Goal: Task Accomplishment & Management: Complete application form

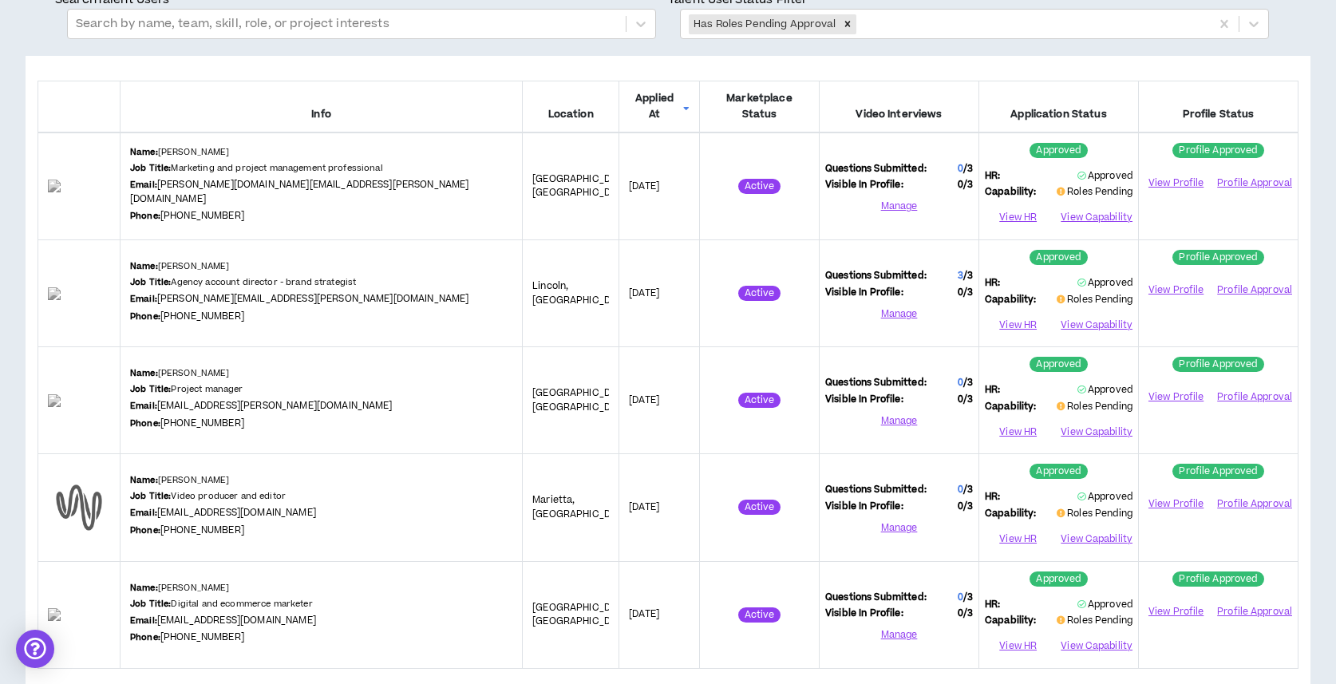
scroll to position [161, 0]
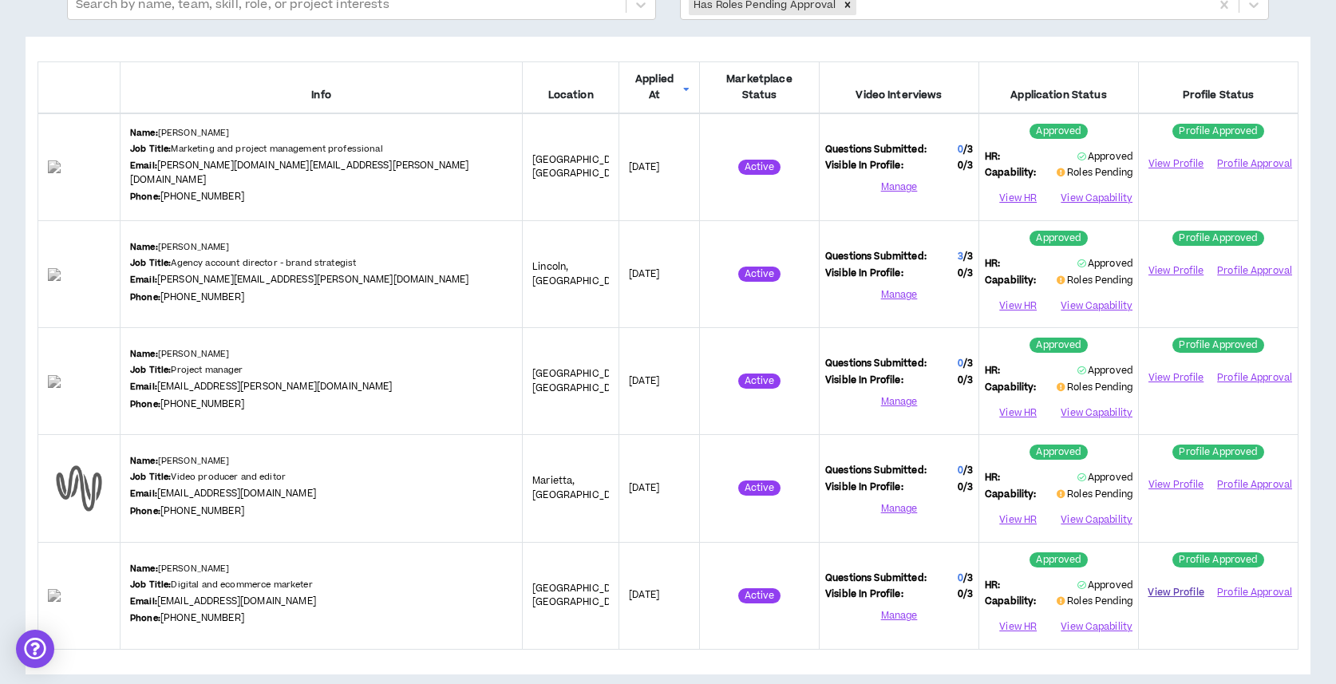
click at [1184, 580] on link "View Profile" at bounding box center [1176, 593] width 63 height 28
click at [1101, 615] on button "View Capability" at bounding box center [1096, 627] width 74 height 24
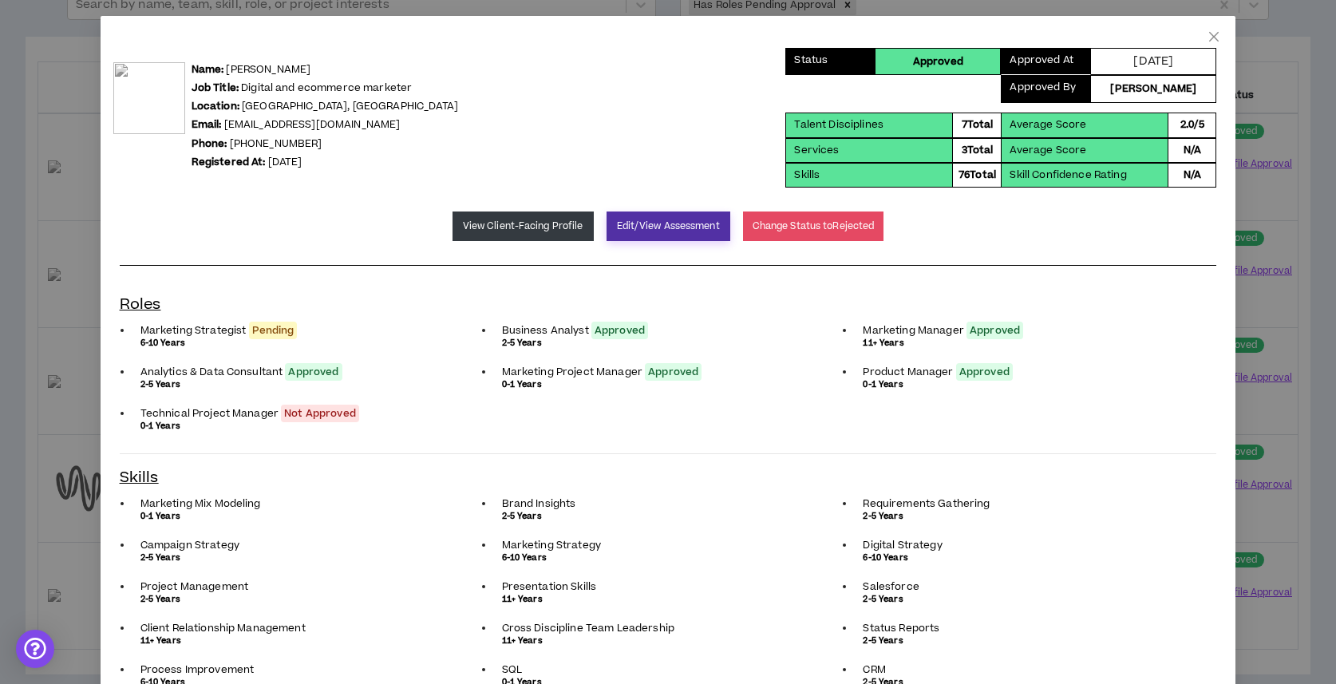
click at [679, 233] on button "Edit/View Assessment" at bounding box center [669, 227] width 124 height 30
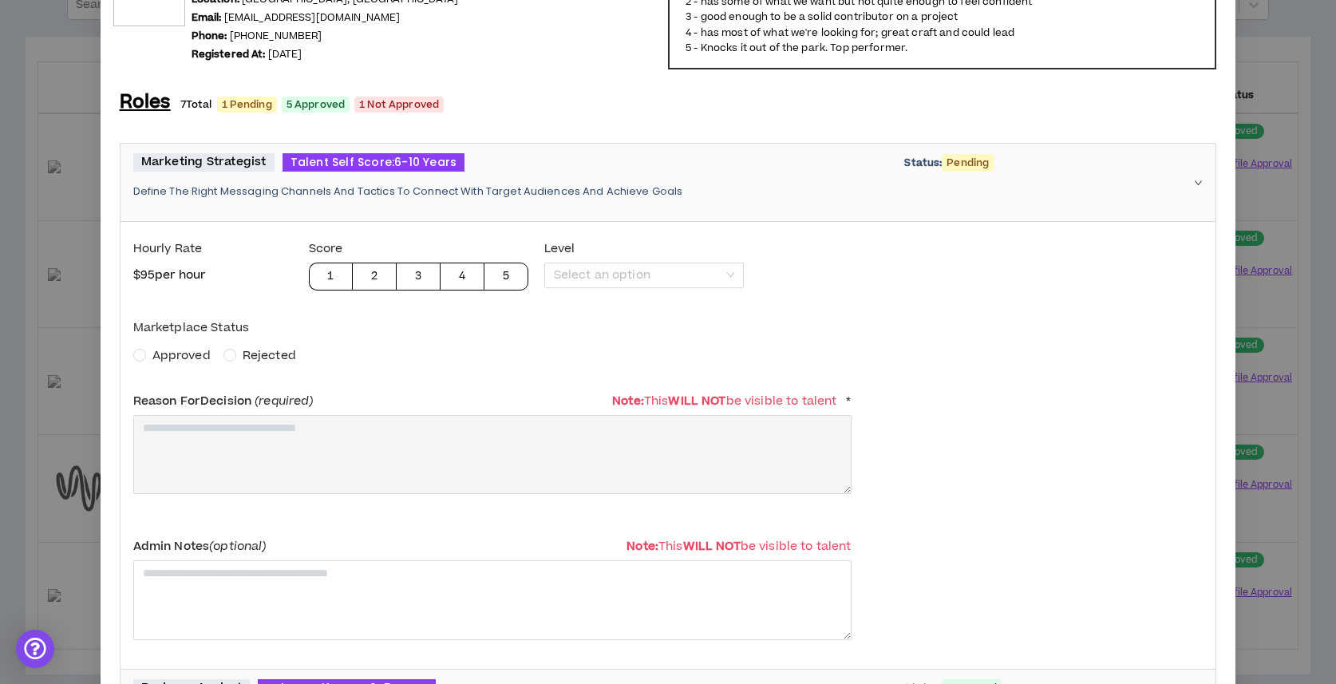
scroll to position [91, 0]
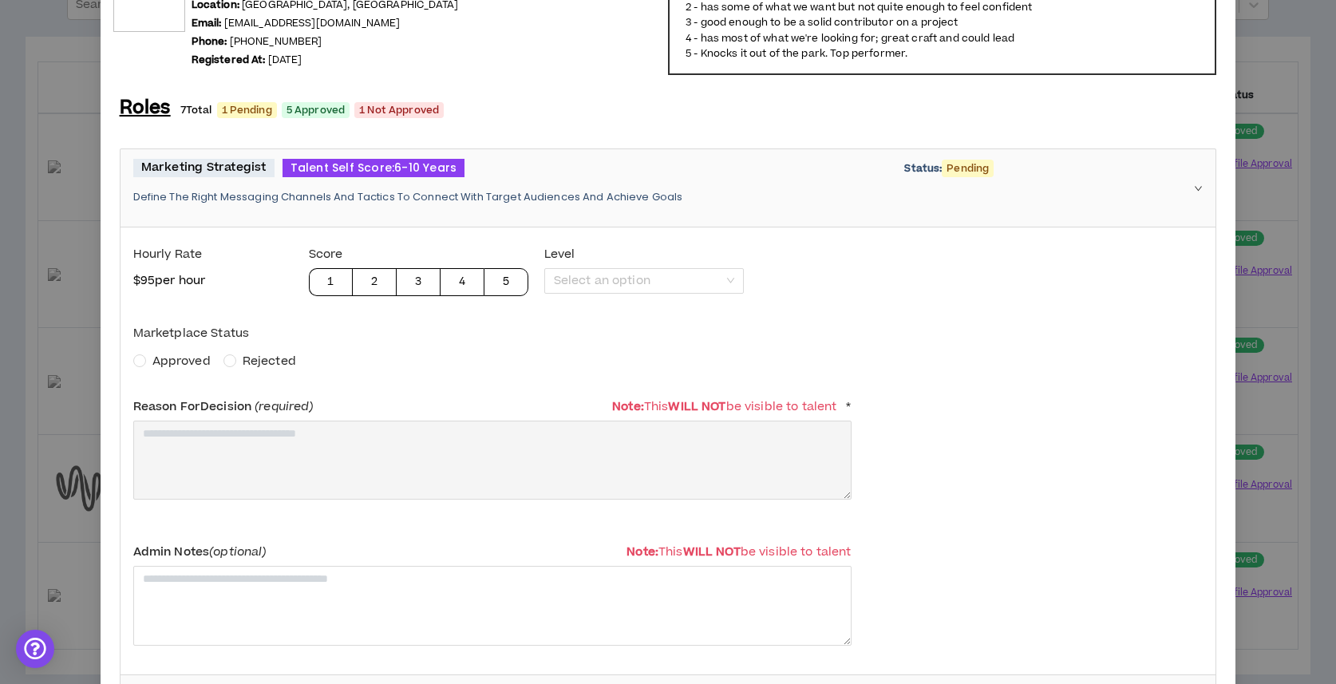
click at [159, 361] on span "Approved" at bounding box center [181, 361] width 58 height 17
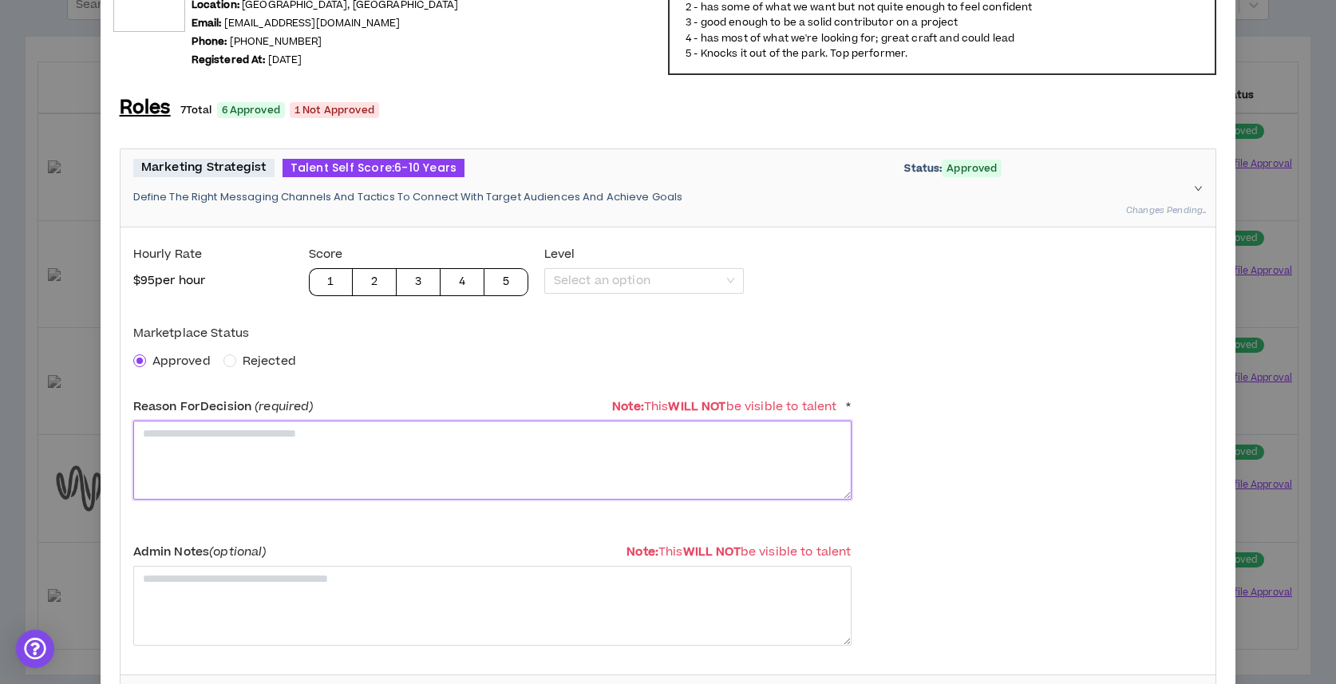
click at [192, 471] on textarea at bounding box center [492, 460] width 718 height 79
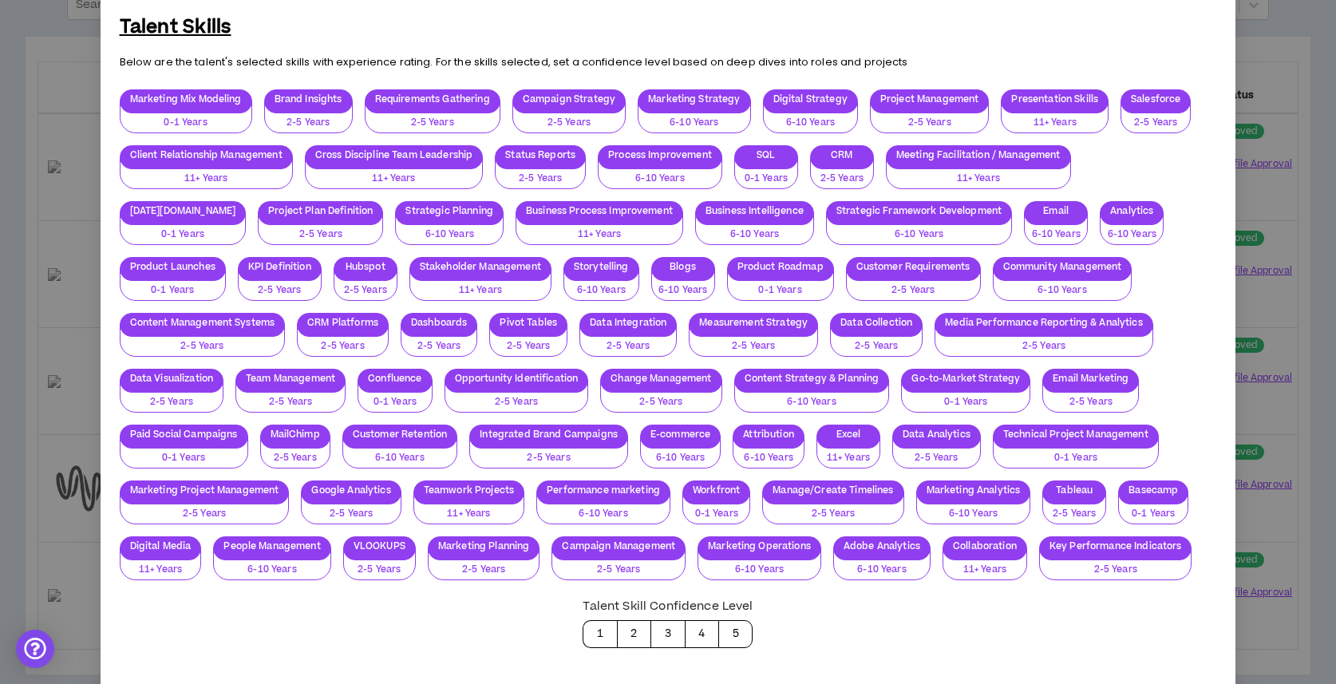
scroll to position [1808, 0]
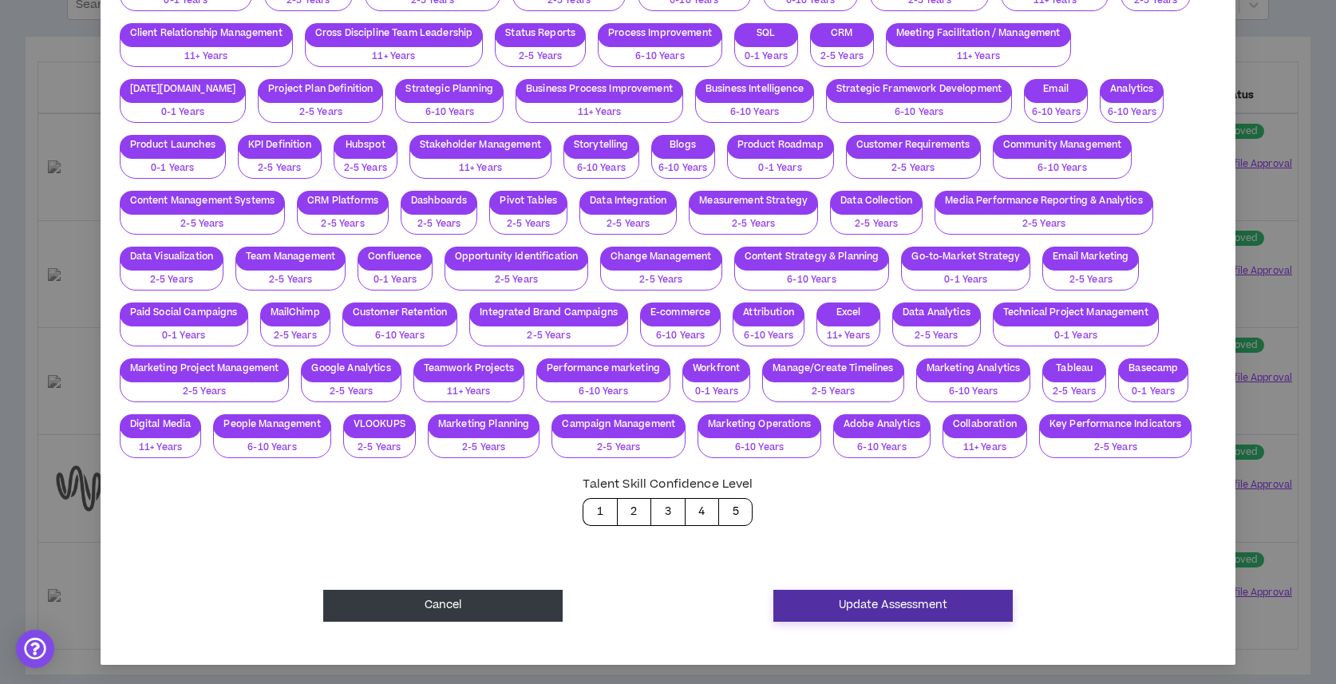
type textarea "**********"
click at [991, 605] on button "Update Assessment" at bounding box center [893, 606] width 239 height 32
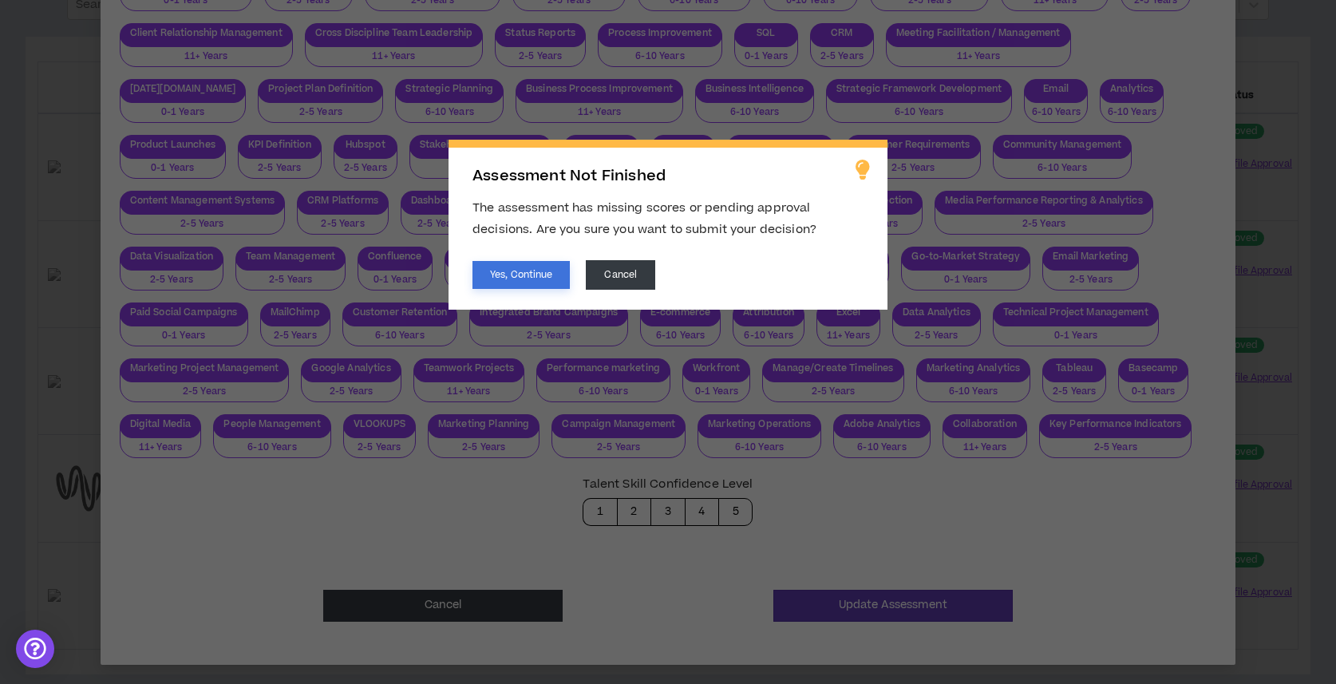
click at [504, 277] on button "Yes, Continue" at bounding box center [521, 275] width 97 height 28
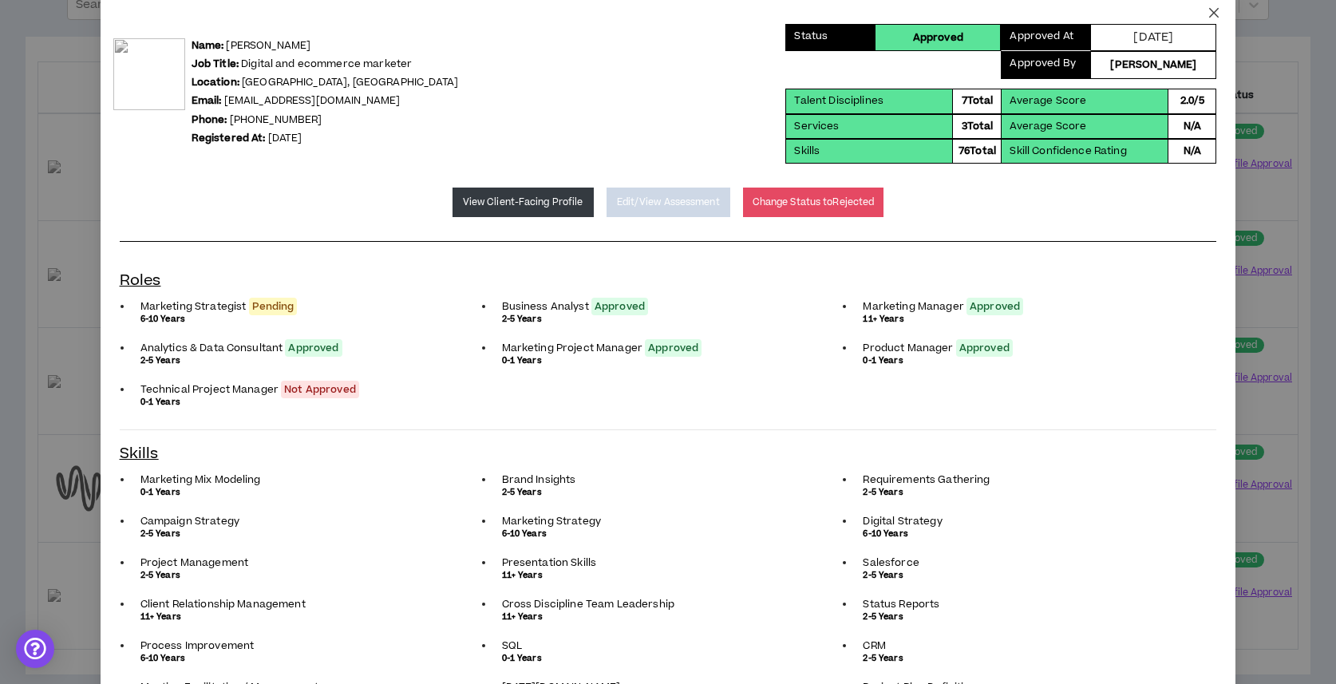
scroll to position [0, 0]
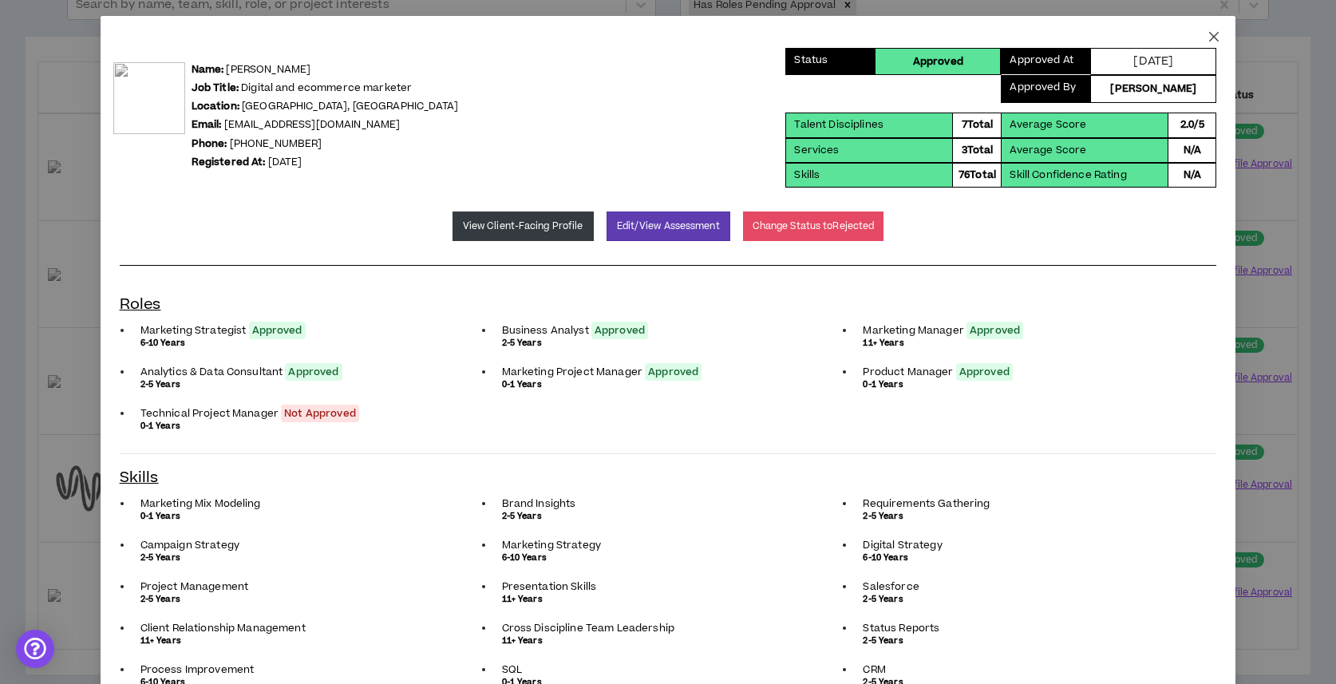
click at [1209, 35] on icon "close" at bounding box center [1214, 36] width 13 height 13
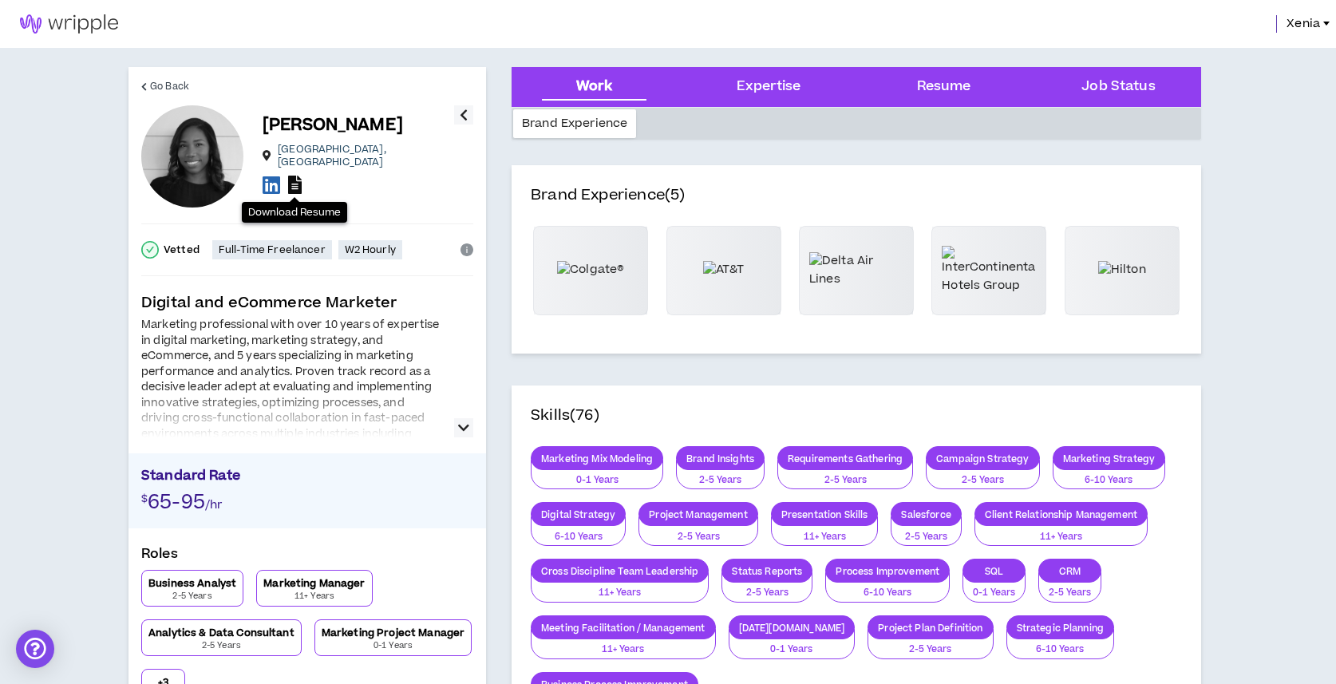
click at [301, 185] on icon at bounding box center [295, 185] width 14 height 18
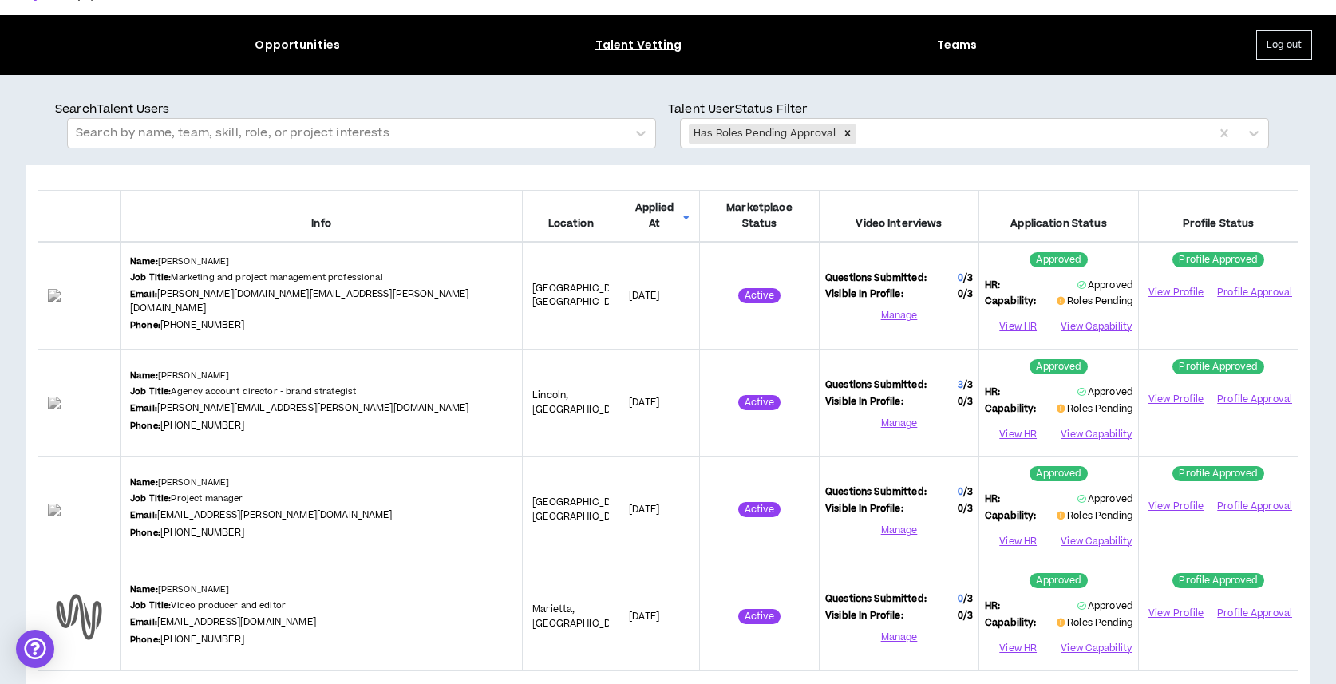
scroll to position [65, 0]
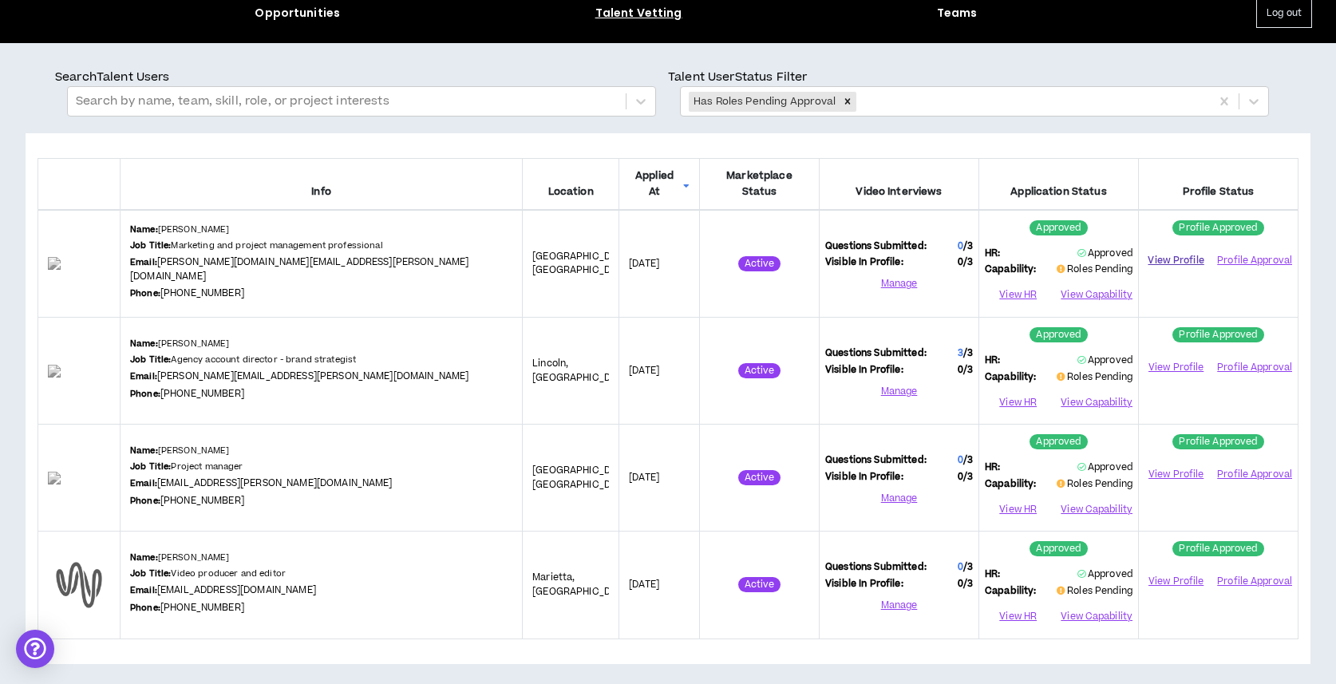
click at [1154, 247] on link "View Profile" at bounding box center [1176, 261] width 63 height 28
click at [1103, 283] on button "View Capability" at bounding box center [1096, 295] width 74 height 24
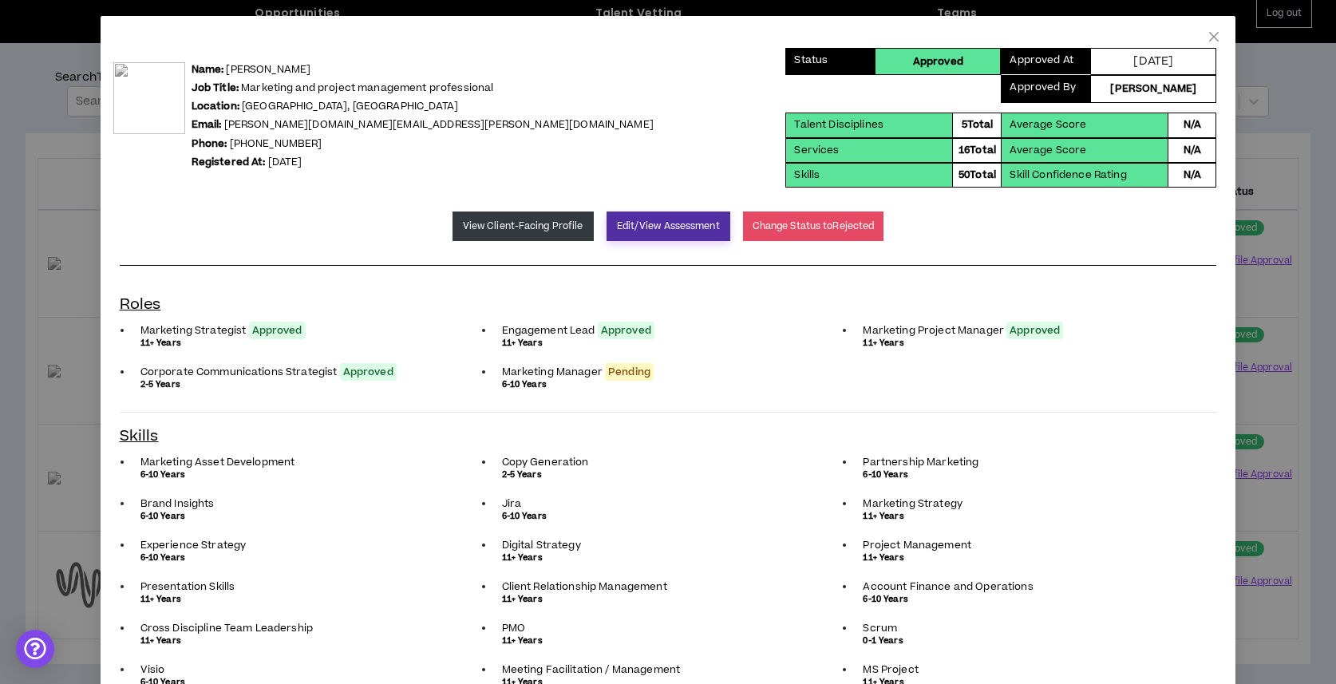
click at [648, 223] on button "Edit/View Assessment" at bounding box center [669, 227] width 124 height 30
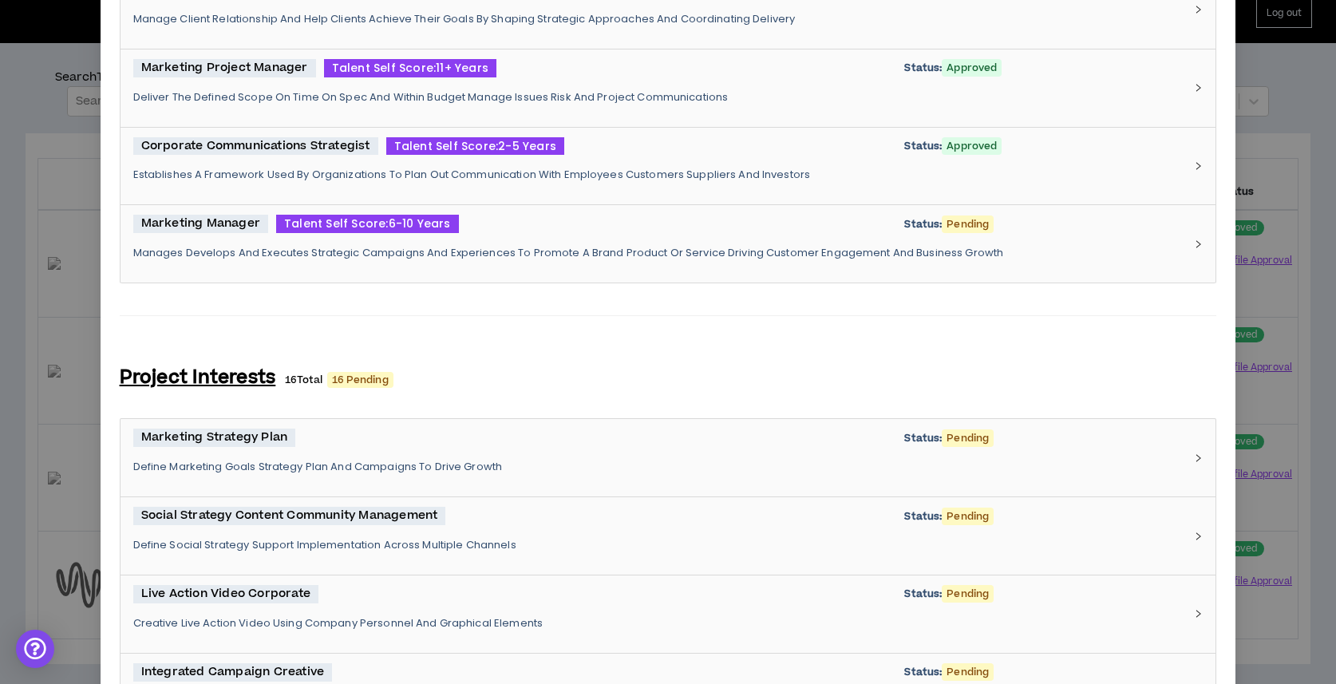
scroll to position [772, 0]
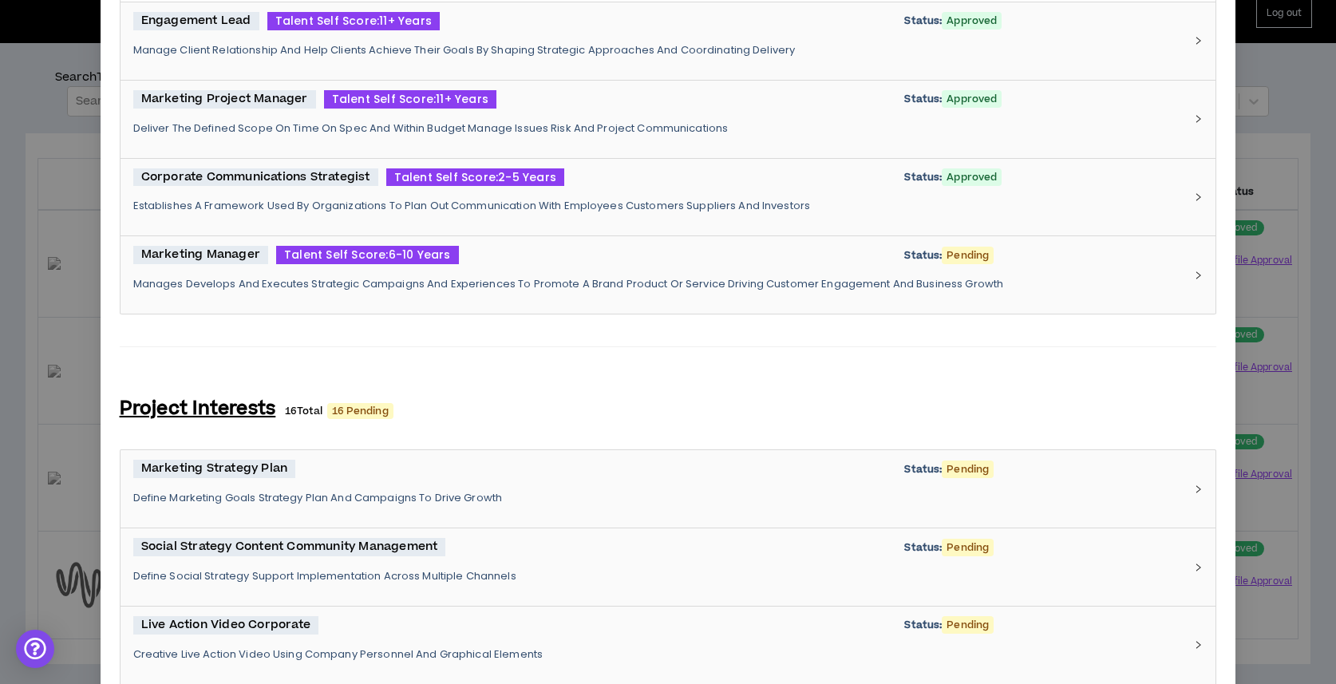
click at [520, 236] on div "Marketing Manager Talent Self Score: 6-10 Years Status: Pending Manages Develop…" at bounding box center [669, 274] width 1096 height 77
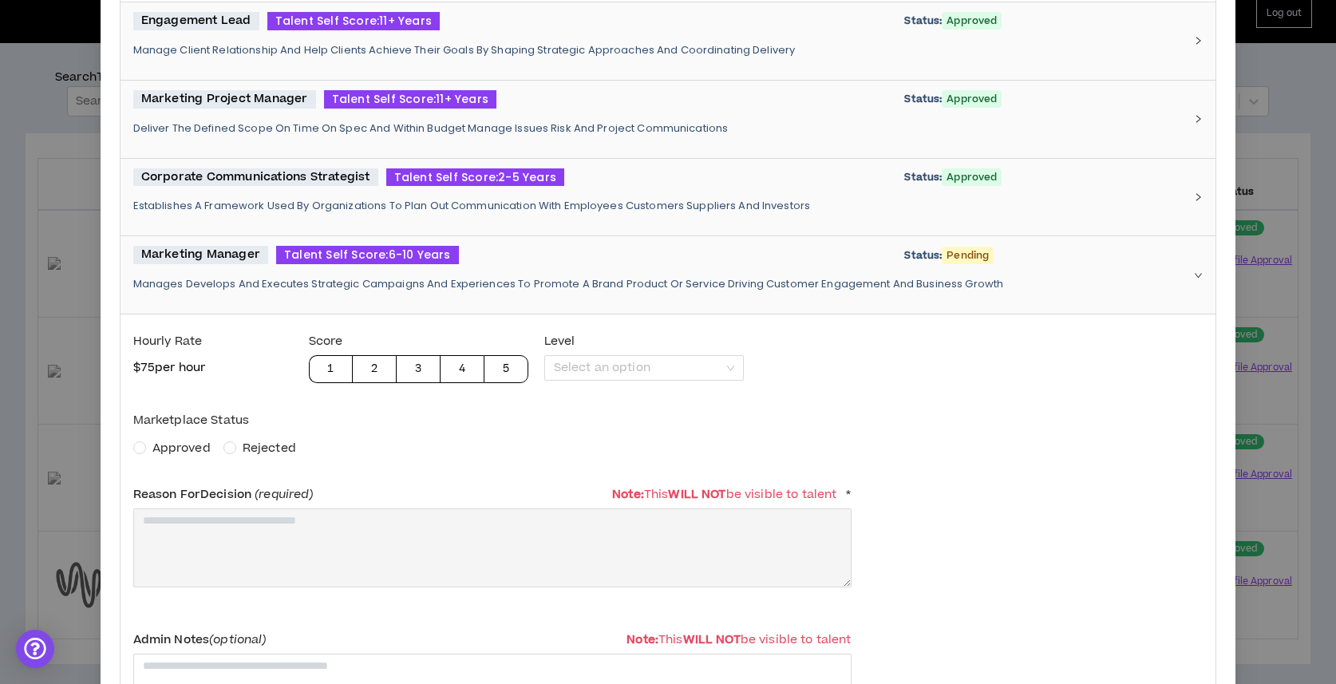
click at [174, 457] on div "Hourly Rate $ 75 per hour Score 1 2 3 4 5 Level Select an option Marketplace St…" at bounding box center [492, 537] width 718 height 421
click at [183, 440] on span "Approved" at bounding box center [181, 448] width 58 height 17
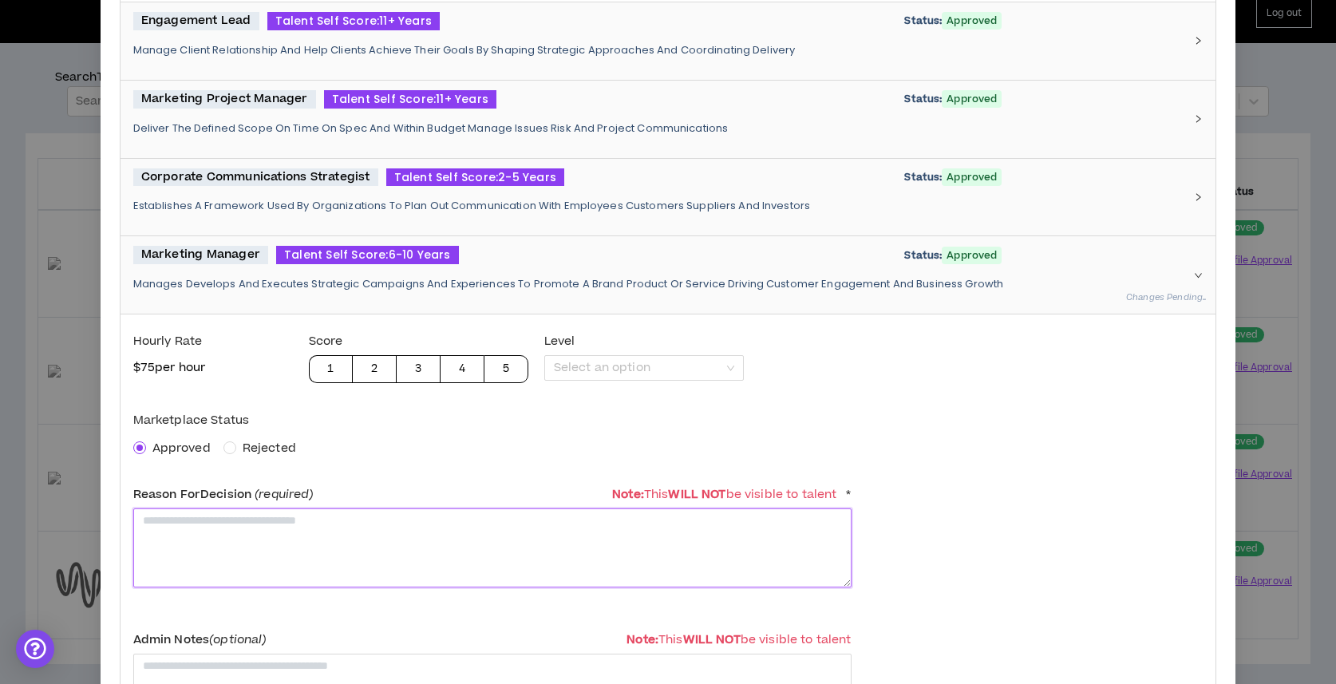
click at [228, 530] on textarea at bounding box center [492, 547] width 718 height 79
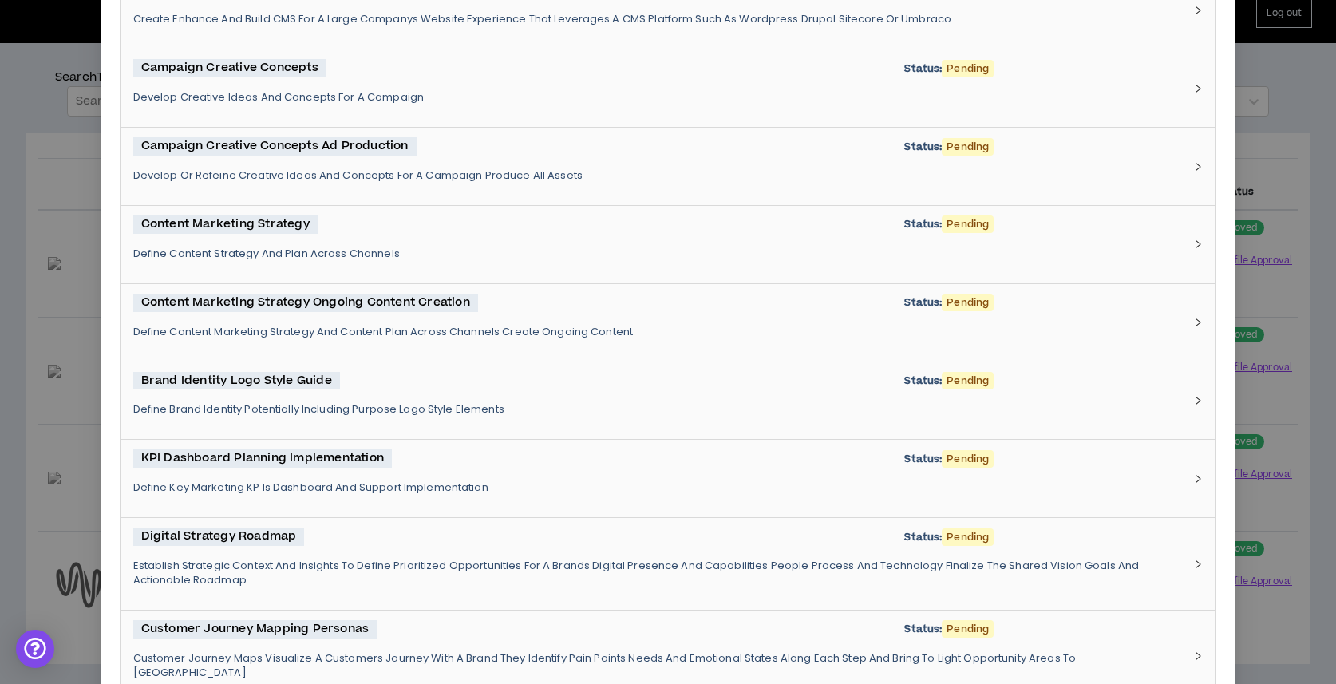
scroll to position [3002, 0]
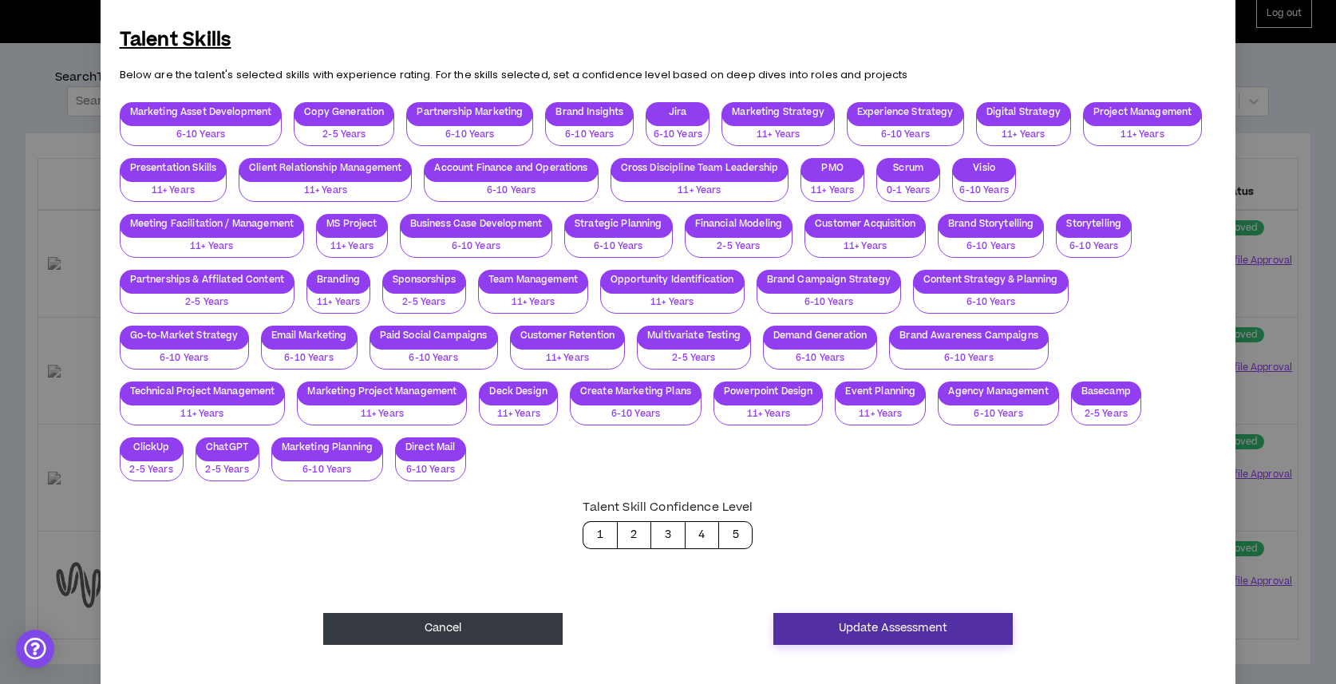
type textarea "**********"
click at [828, 613] on button "Update Assessment" at bounding box center [893, 629] width 239 height 32
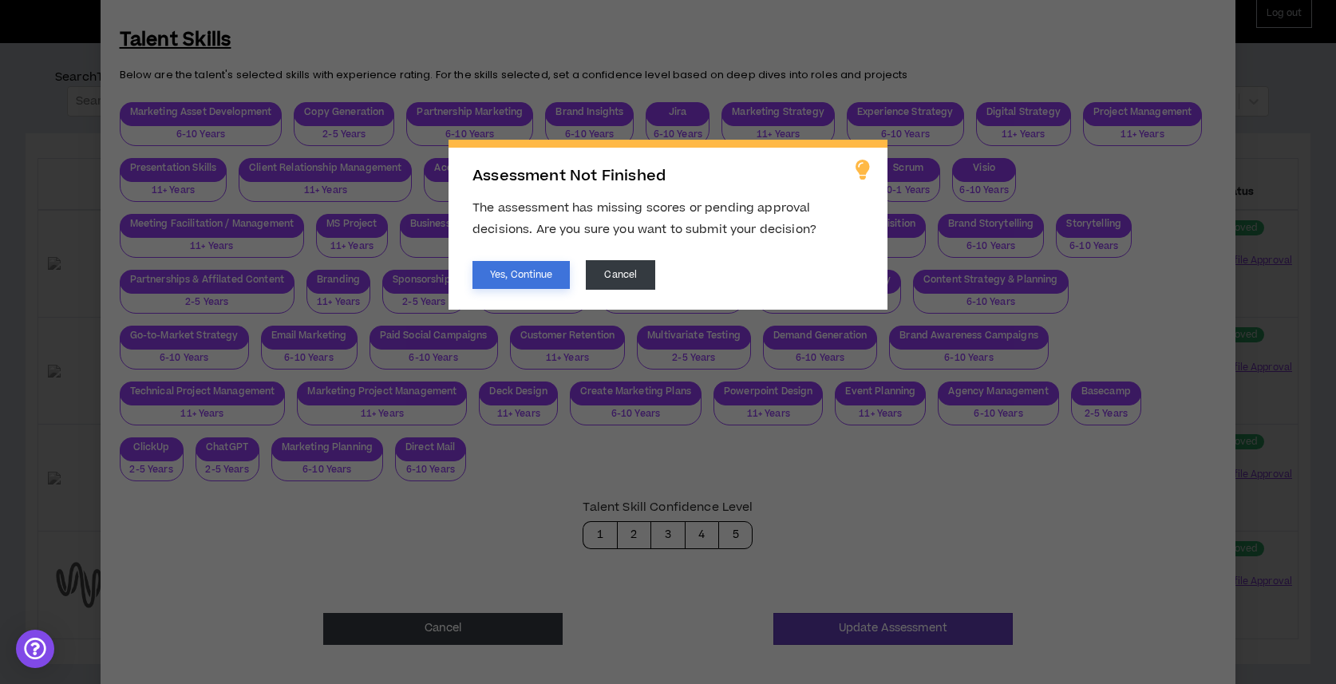
click at [522, 269] on button "Yes, Continue" at bounding box center [521, 275] width 97 height 28
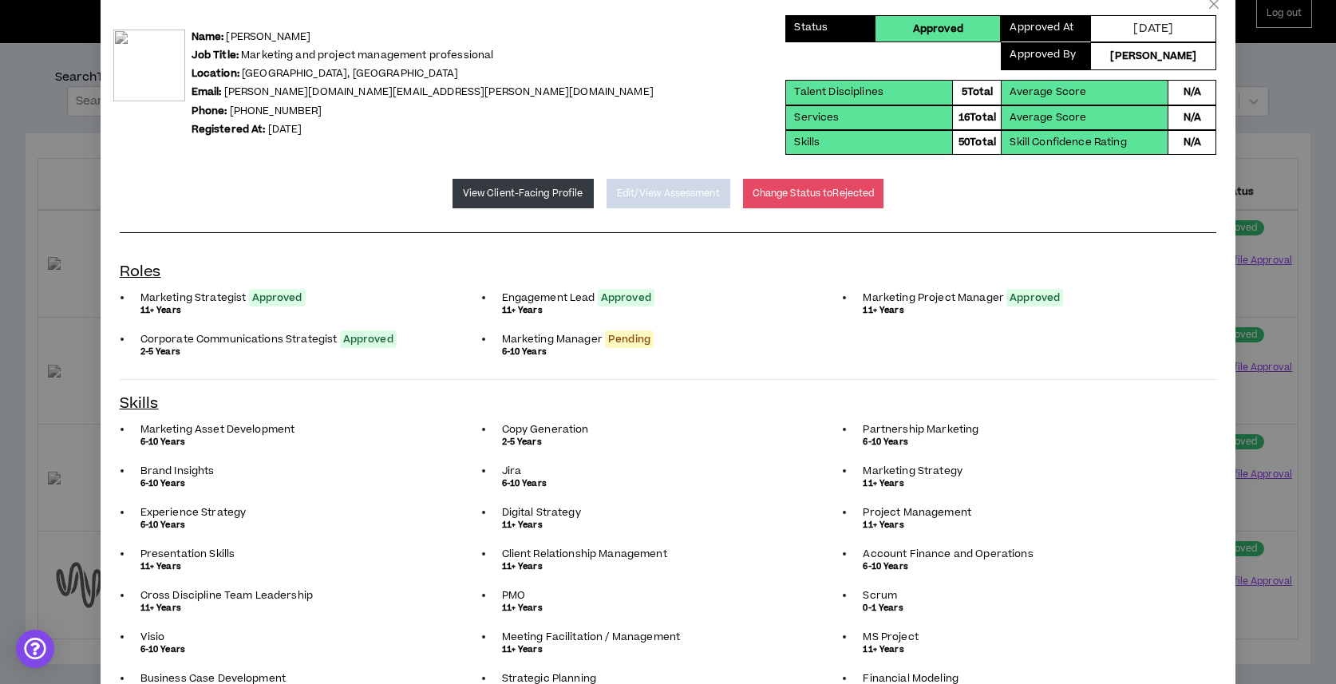
scroll to position [0, 0]
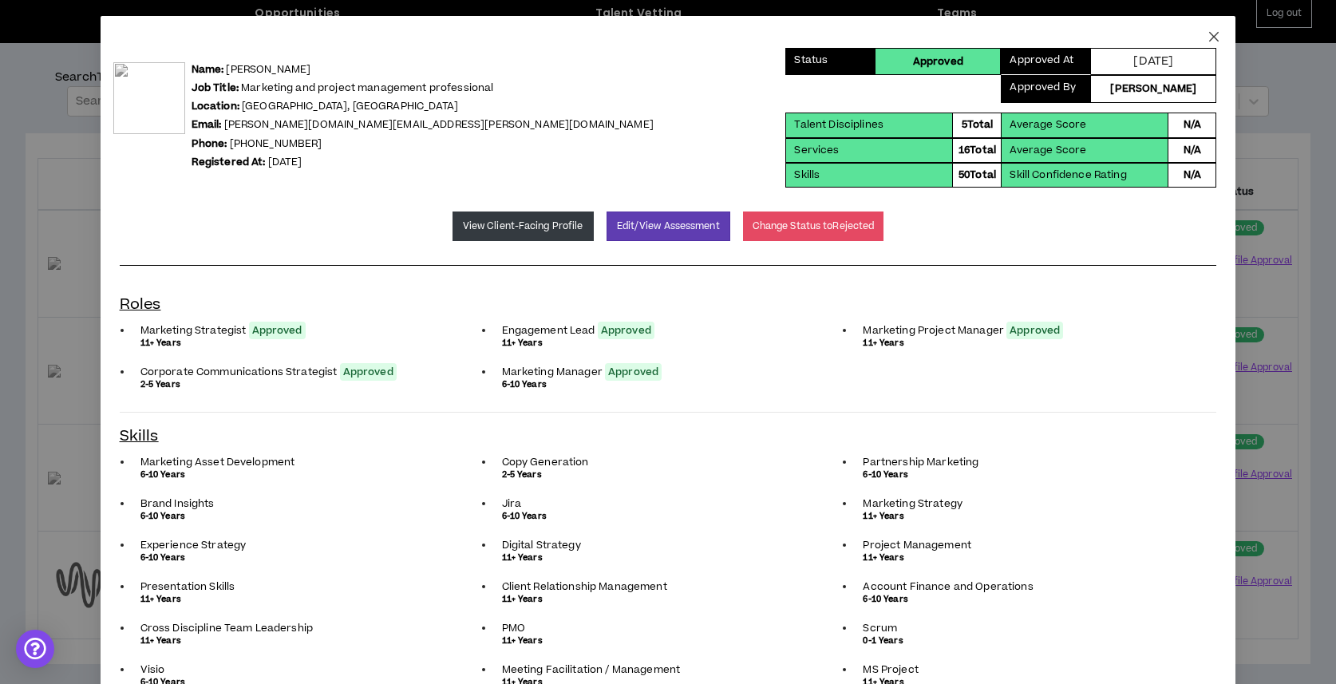
click at [1217, 35] on icon "close" at bounding box center [1214, 36] width 13 height 13
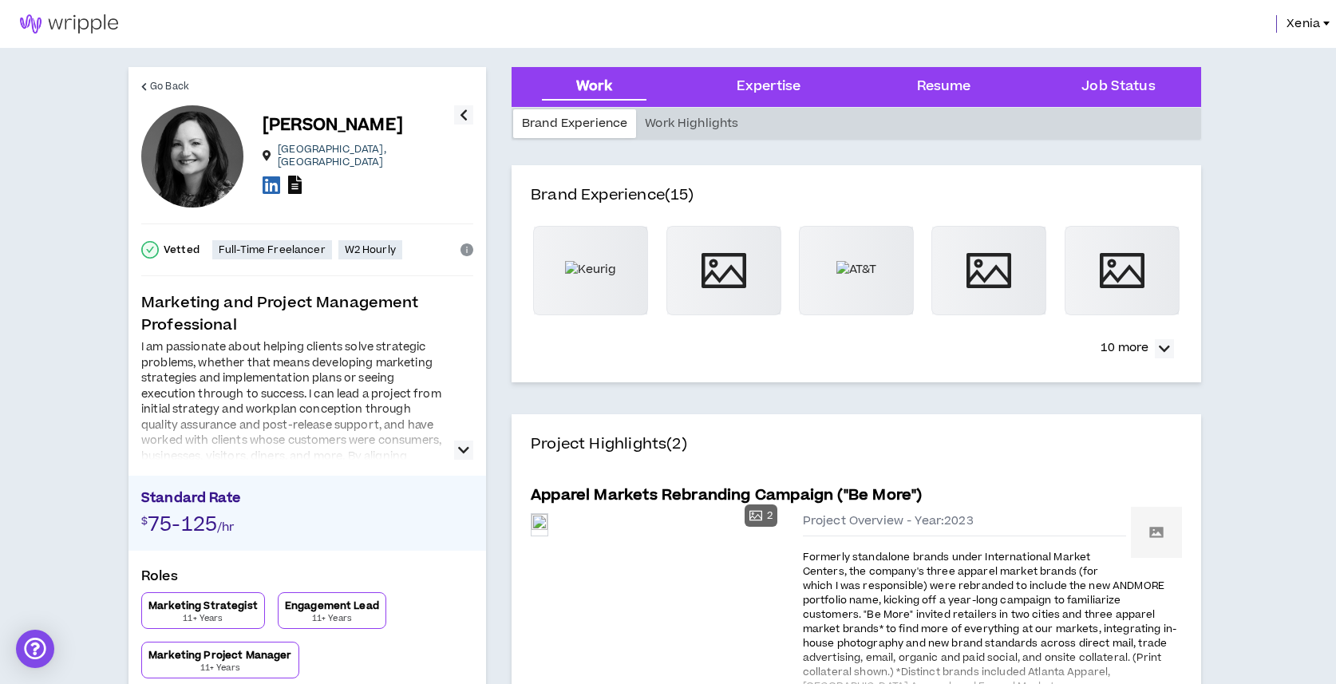
click at [292, 183] on icon at bounding box center [295, 185] width 14 height 18
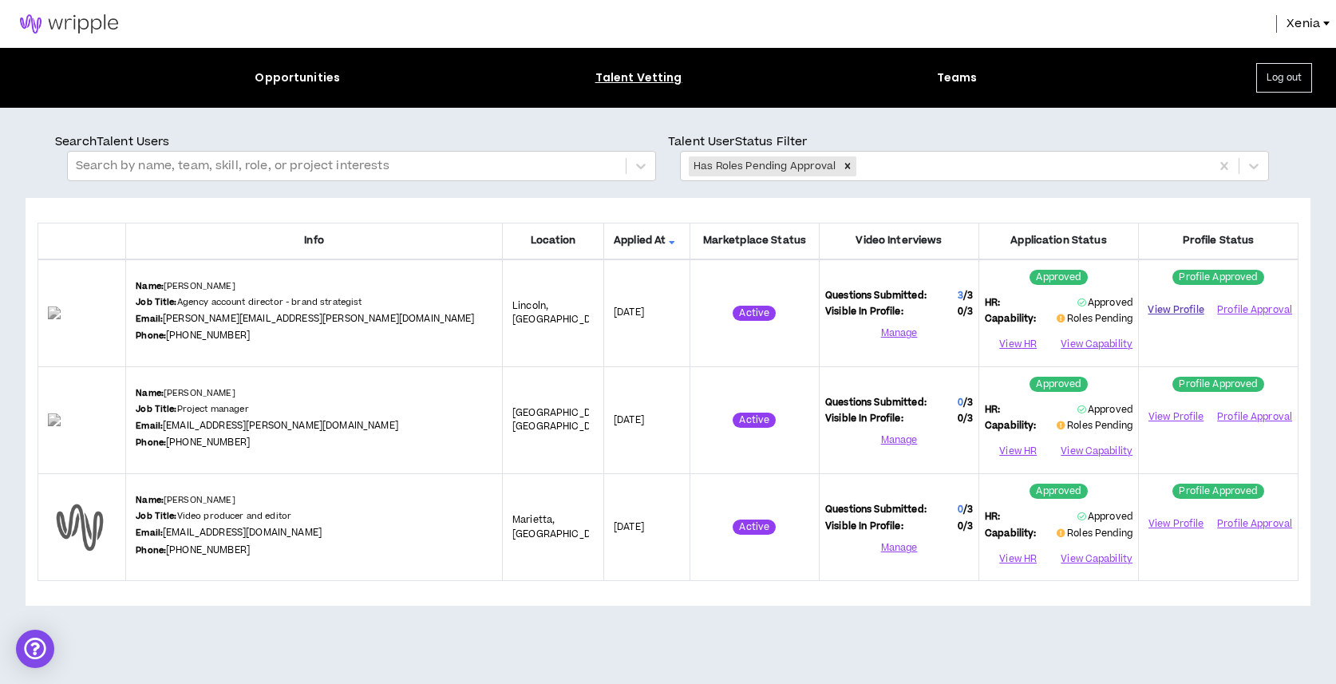
click at [1184, 306] on link "View Profile" at bounding box center [1176, 310] width 63 height 28
click at [1094, 453] on button "View Capability" at bounding box center [1096, 452] width 74 height 24
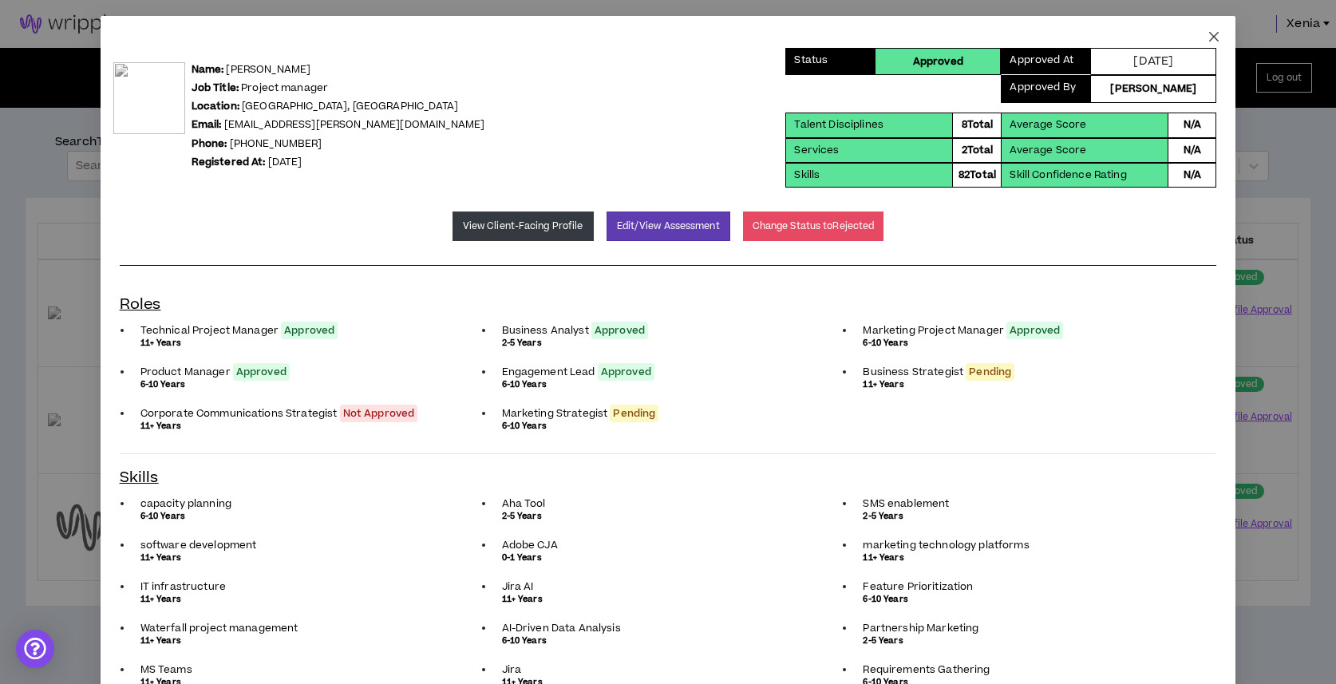
click at [1216, 42] on icon "close" at bounding box center [1214, 36] width 13 height 13
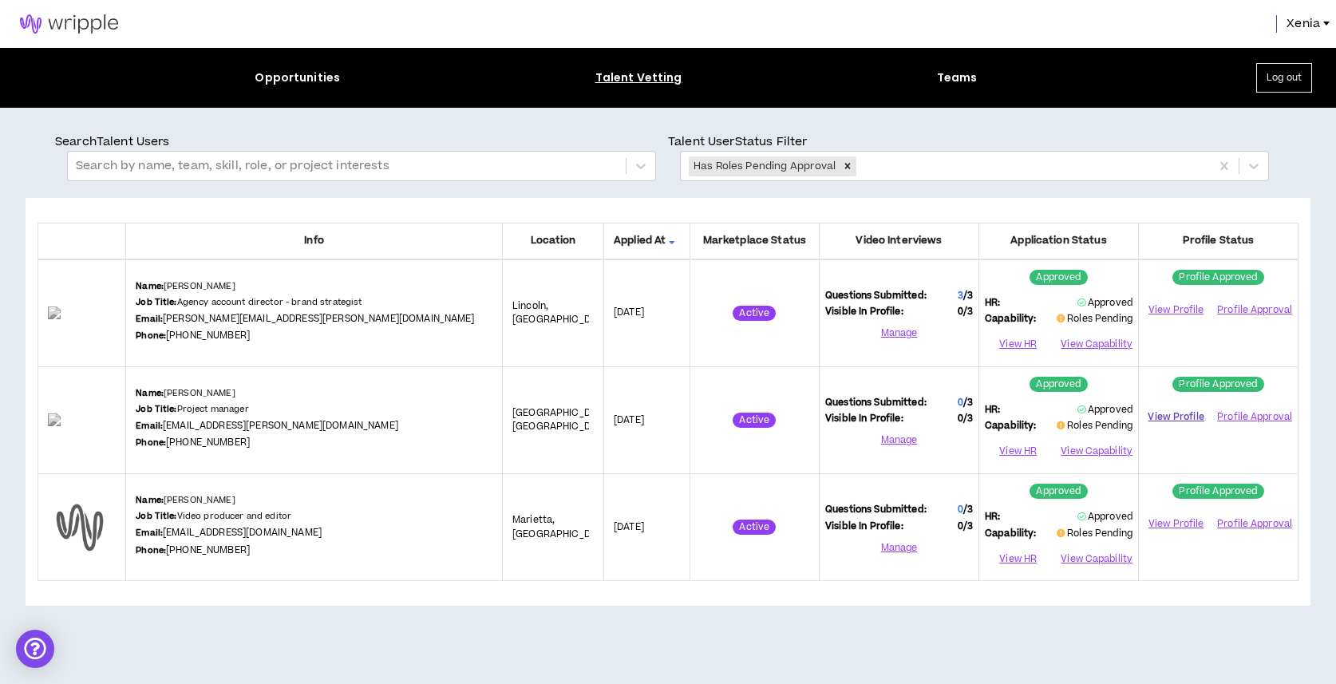
click at [1181, 414] on link "View Profile" at bounding box center [1176, 417] width 63 height 28
click at [1086, 449] on button "View Capability" at bounding box center [1096, 452] width 74 height 24
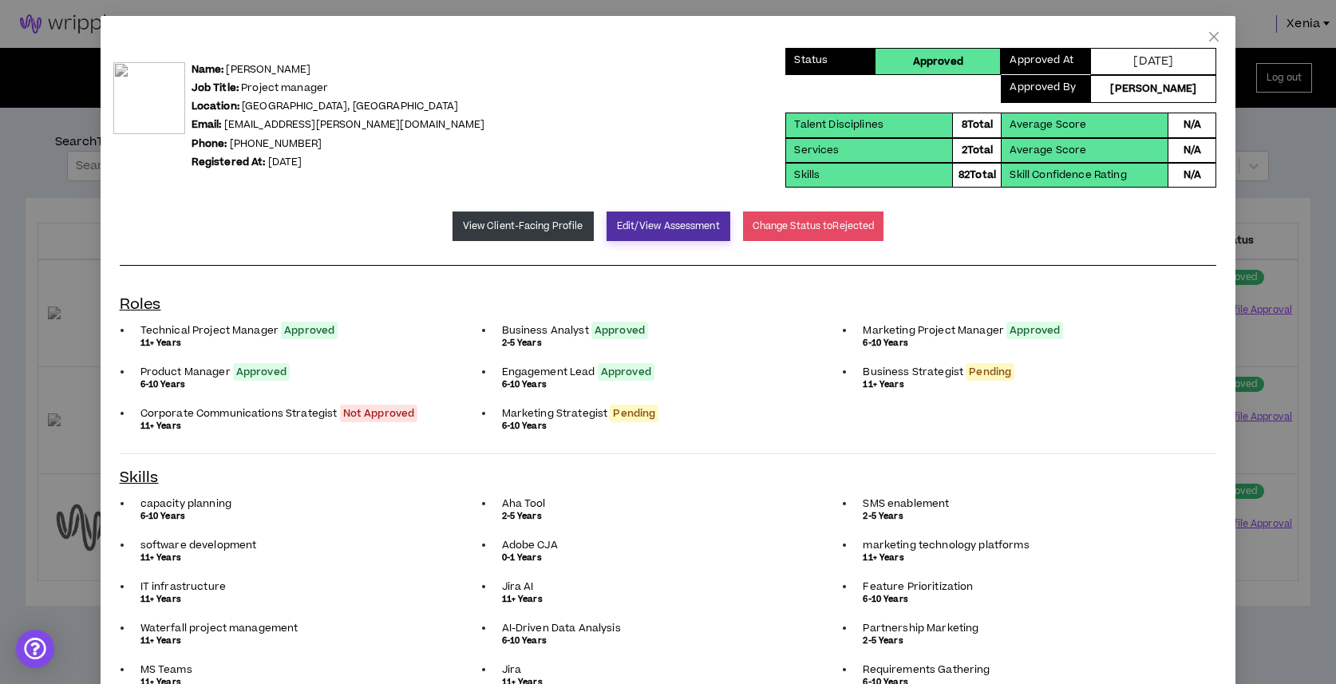
click at [629, 231] on button "Edit/View Assessment" at bounding box center [669, 227] width 124 height 30
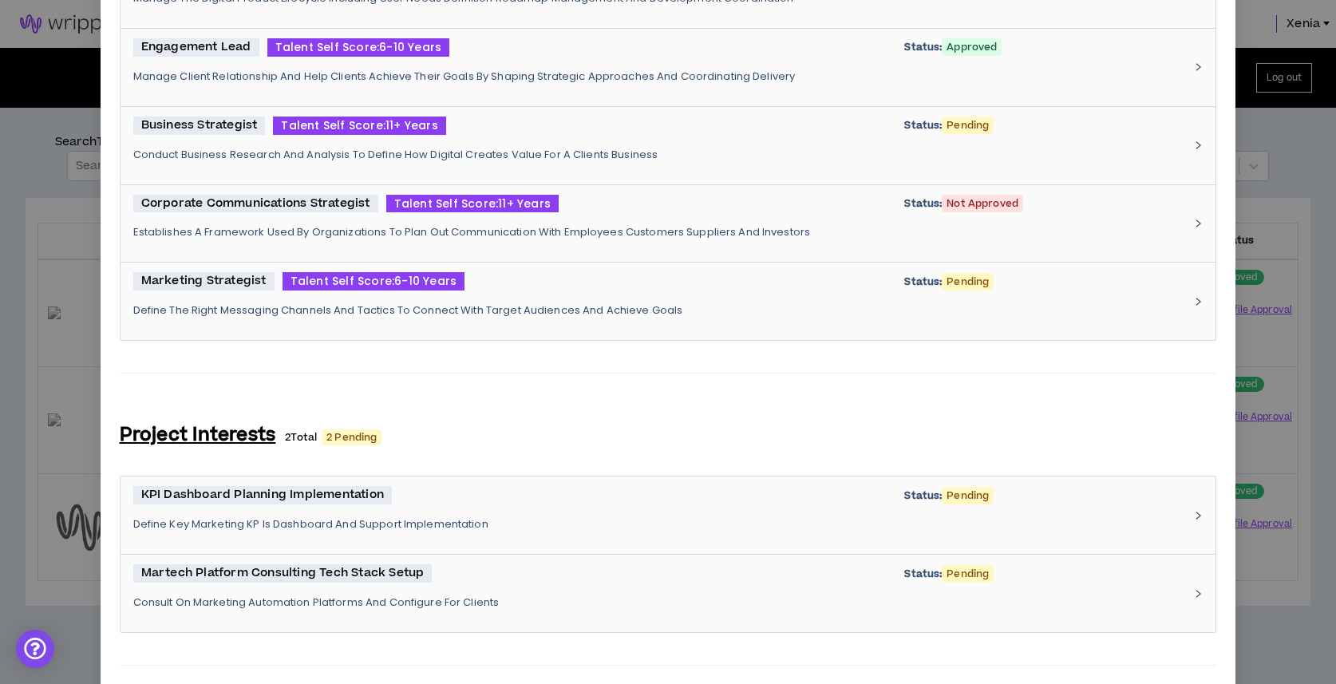
scroll to position [971, 0]
click at [584, 145] on div "Business Strategist Talent Self Score: 11+ Years Status: Pending Conduct Busine…" at bounding box center [658, 146] width 1051 height 58
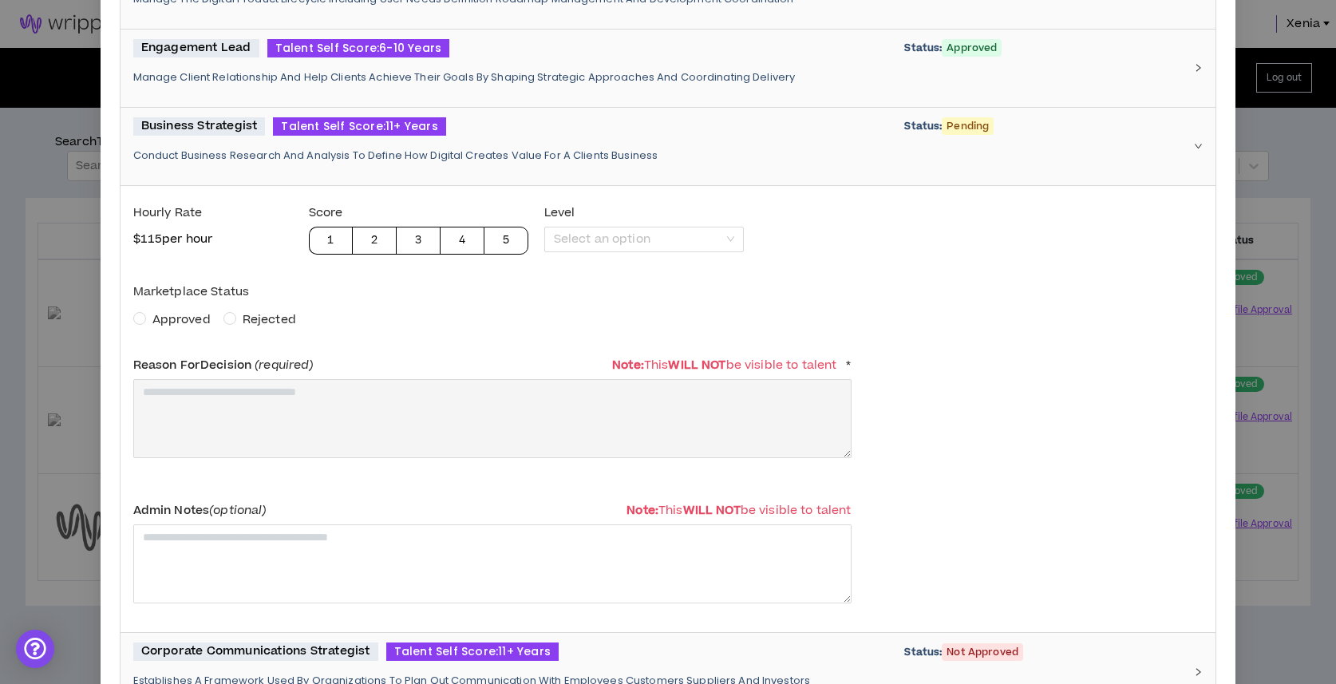
click at [175, 316] on span "Approved" at bounding box center [181, 319] width 58 height 17
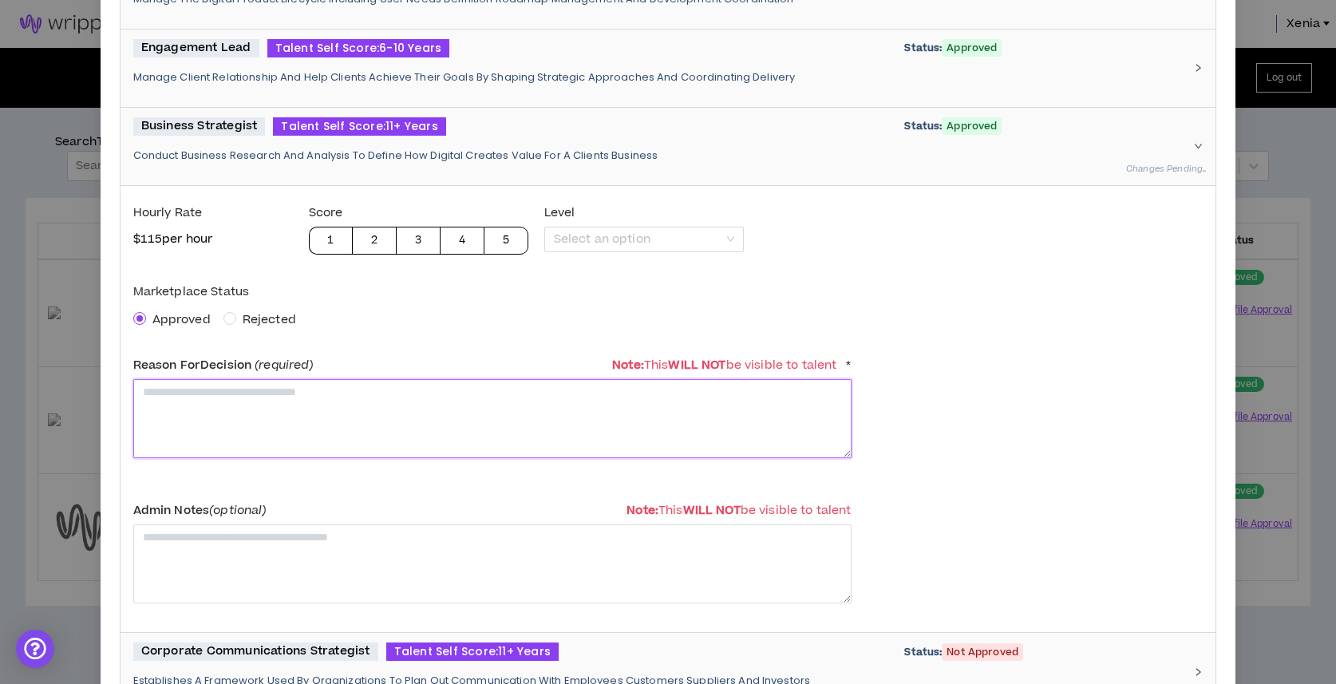
click at [207, 402] on textarea at bounding box center [492, 418] width 718 height 79
click at [251, 403] on textarea "**********" at bounding box center [492, 418] width 718 height 79
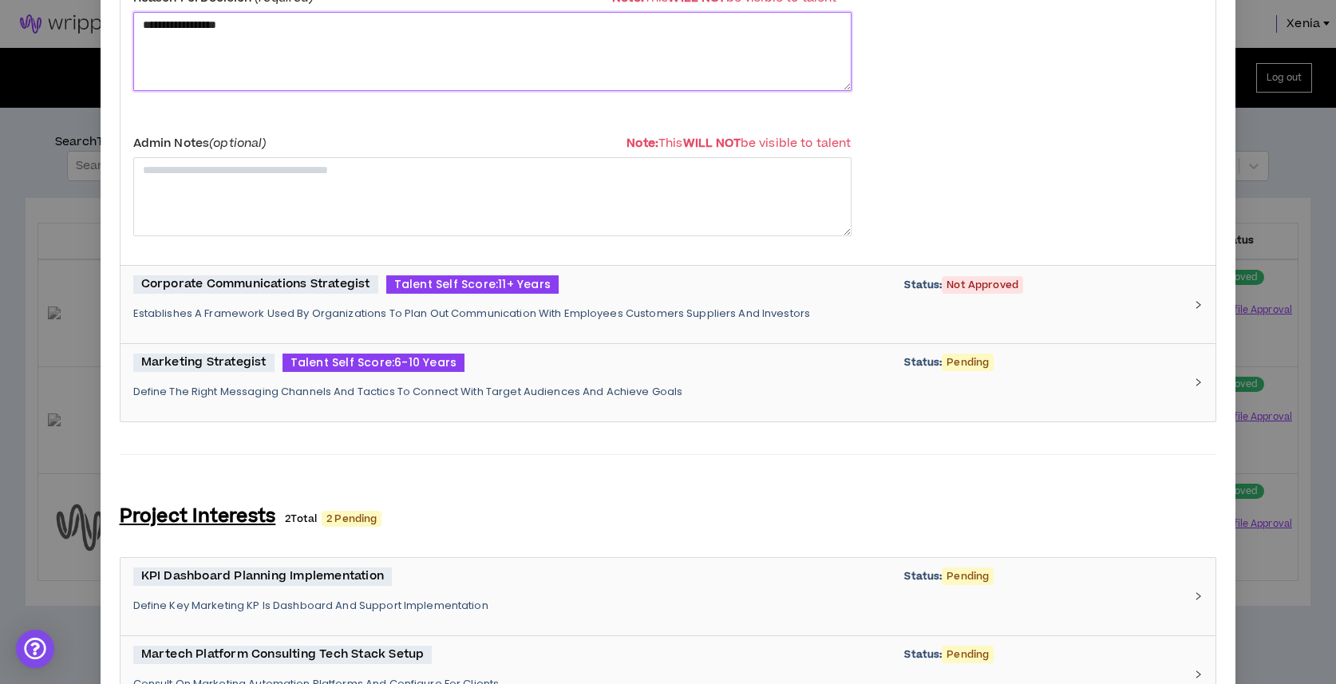
scroll to position [1344, 0]
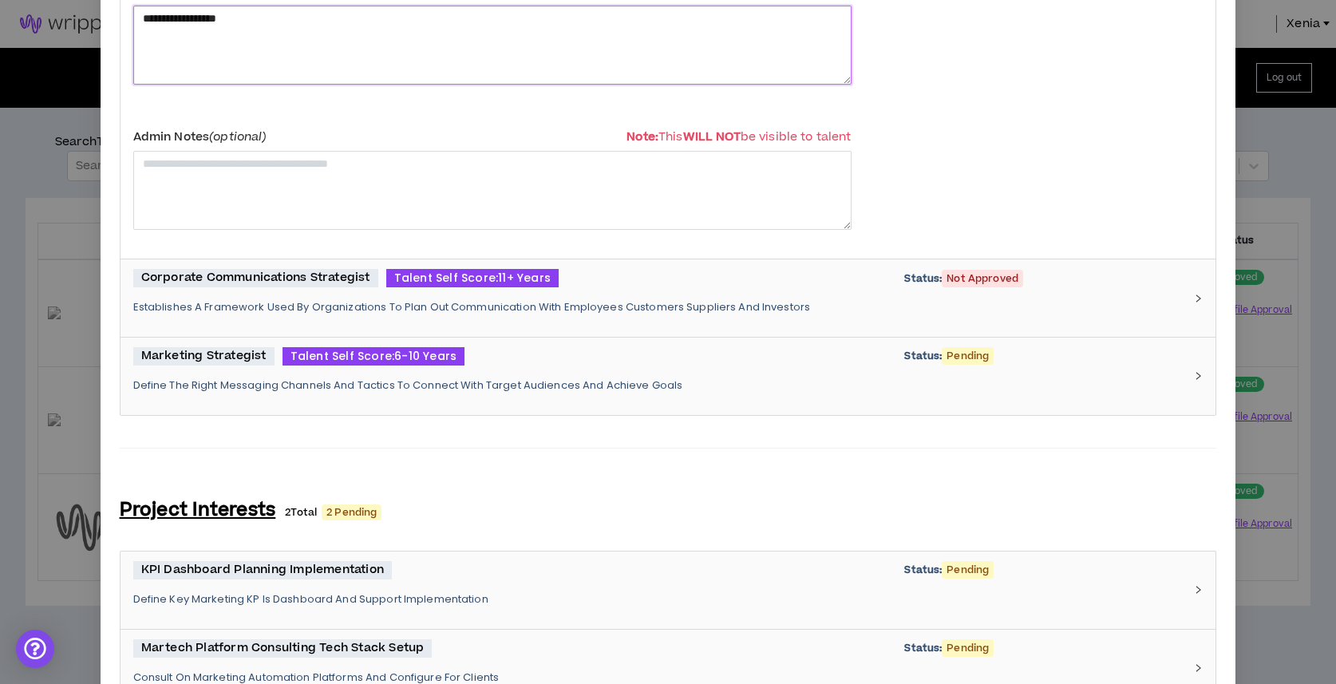
type textarea "**********"
click at [453, 353] on span "Talent Self Score: 6-10 Years" at bounding box center [374, 356] width 183 height 18
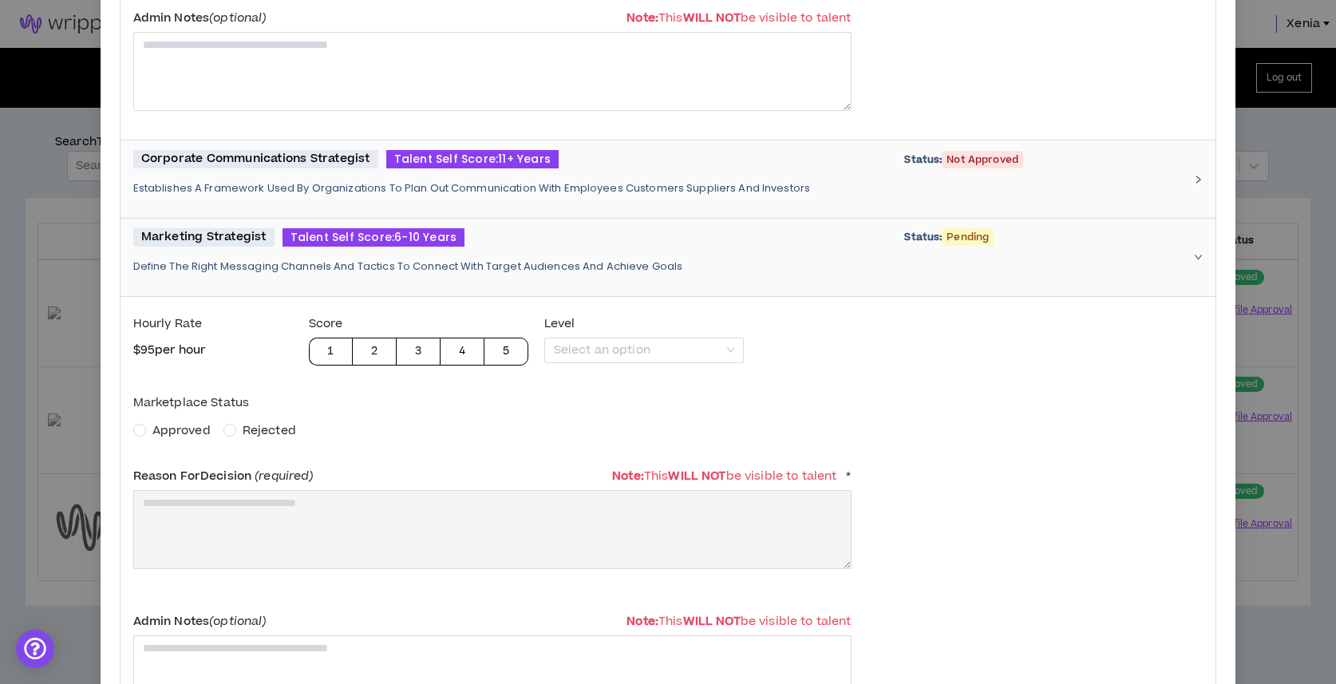
scroll to position [1464, 0]
click at [170, 436] on span "Approved" at bounding box center [181, 429] width 58 height 17
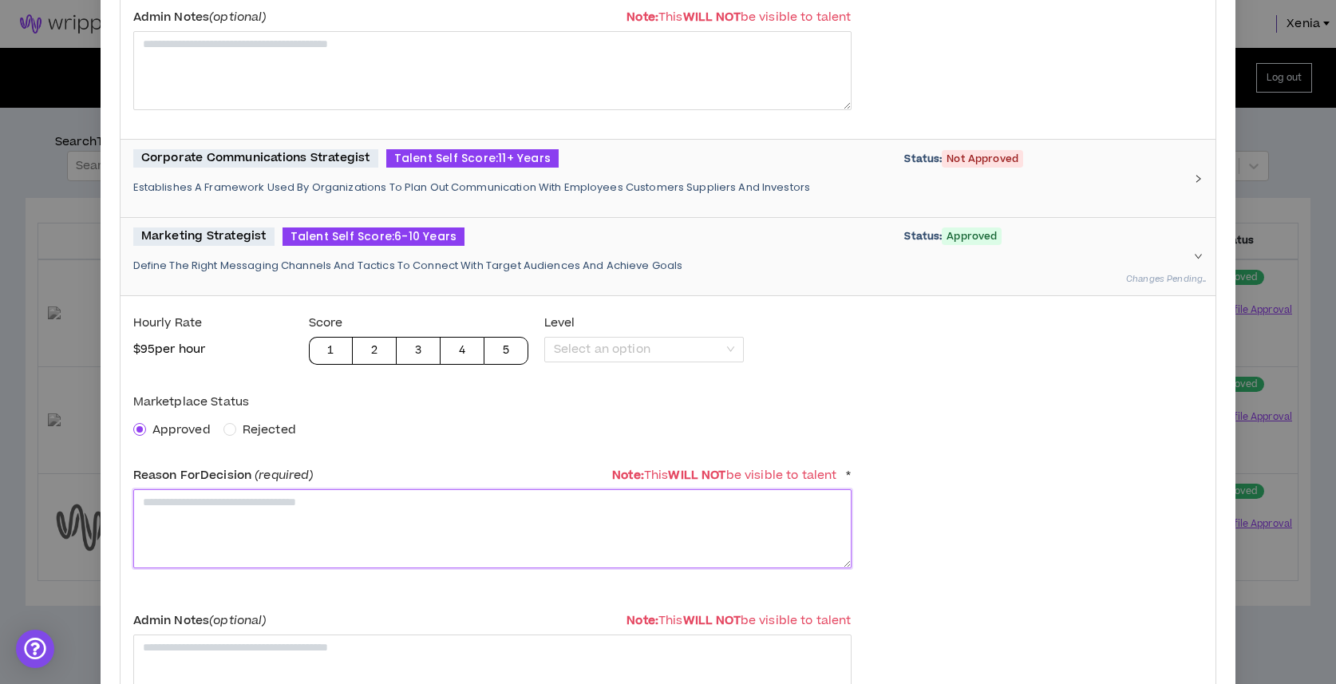
click at [188, 520] on textarea at bounding box center [492, 528] width 718 height 79
paste textarea "**********"
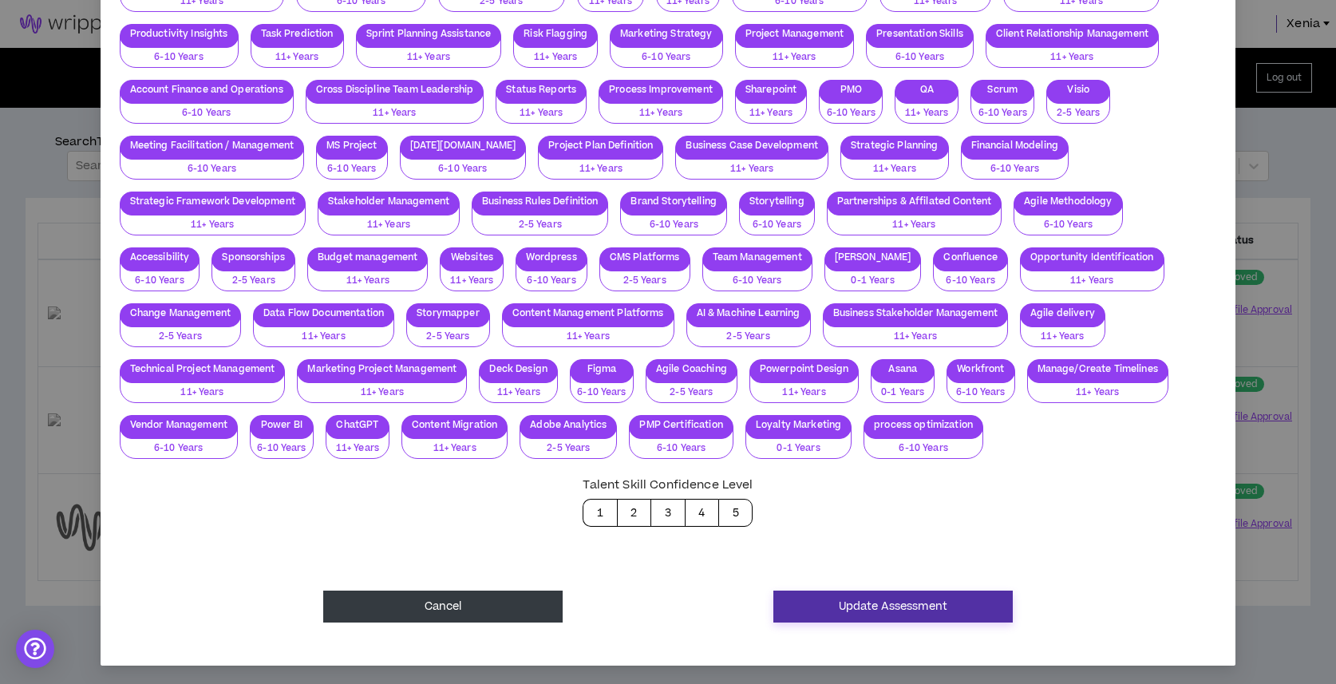
type textarea "**********"
click at [901, 609] on button "Update Assessment" at bounding box center [893, 607] width 239 height 32
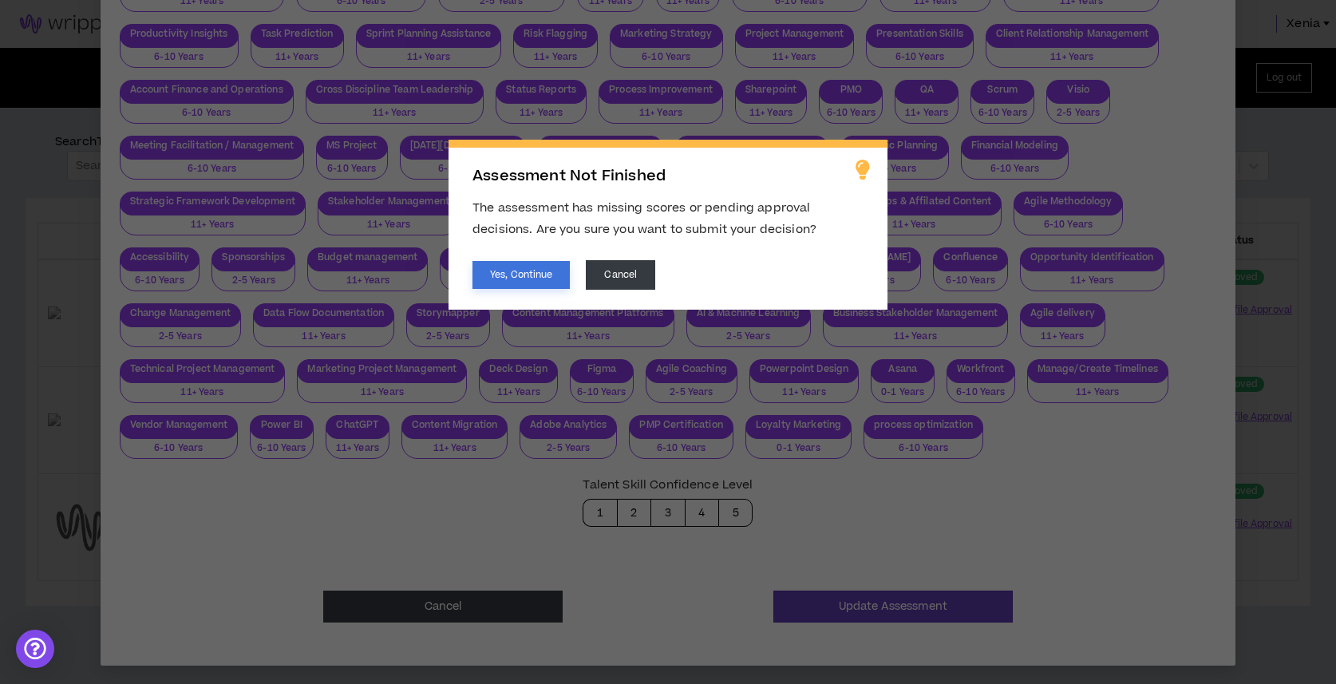
click at [538, 273] on button "Yes, Continue" at bounding box center [521, 275] width 97 height 28
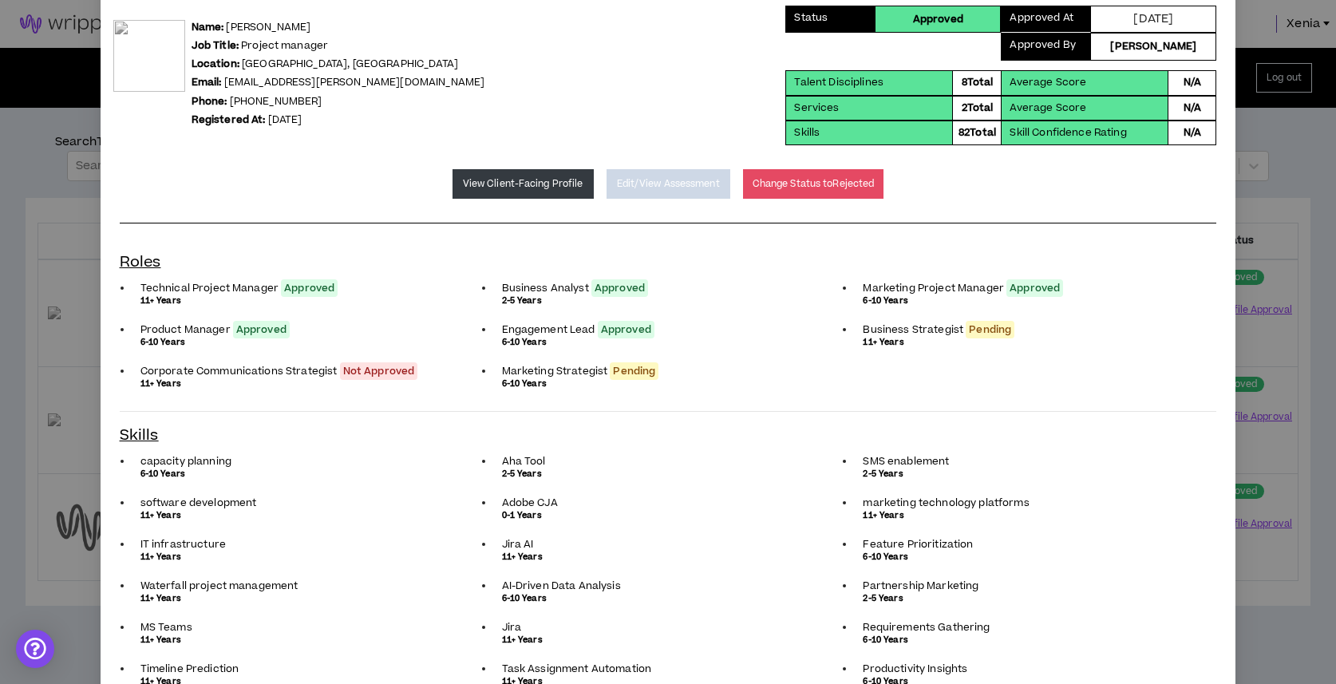
scroll to position [0, 0]
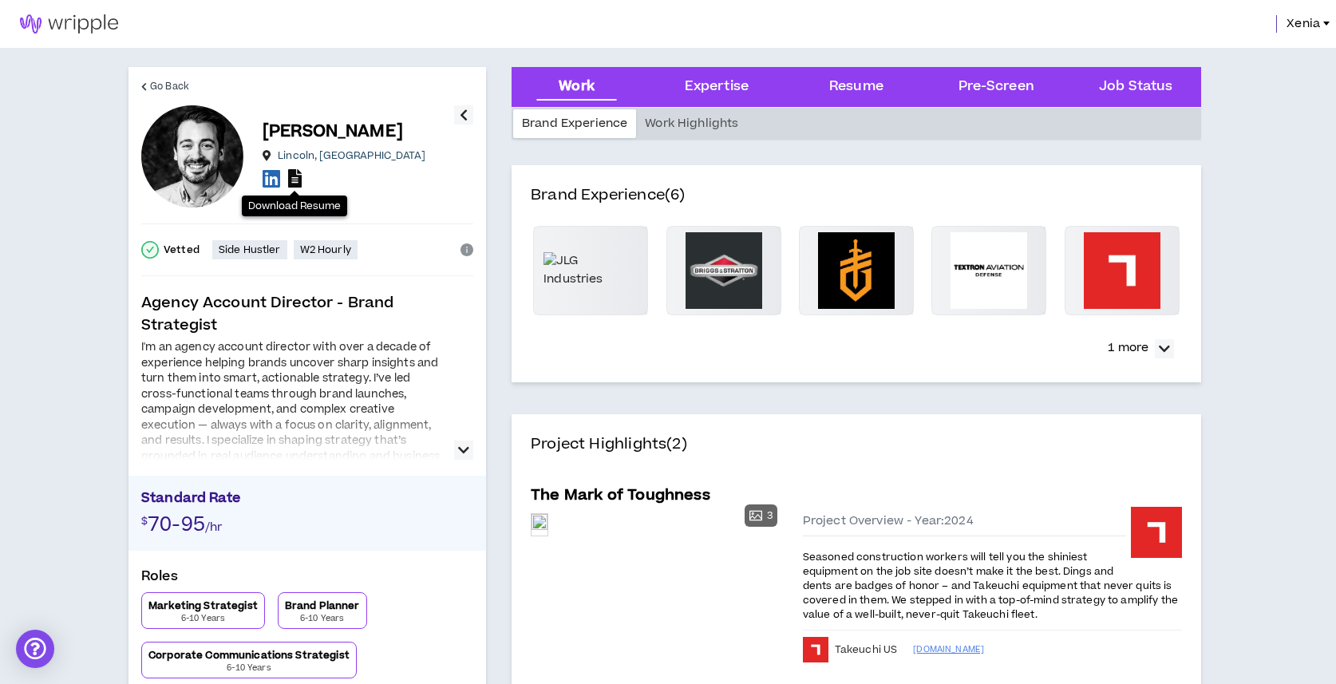
click at [288, 185] on icon at bounding box center [295, 178] width 14 height 18
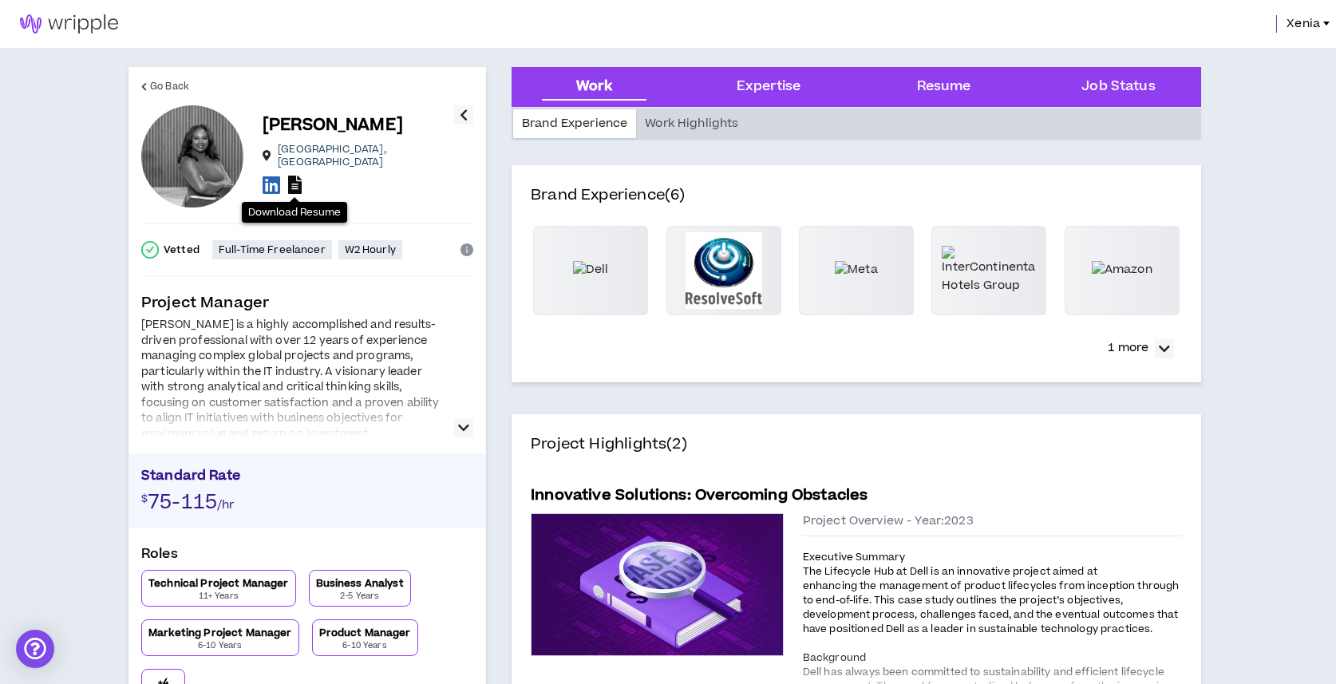
click at [297, 181] on icon at bounding box center [295, 185] width 14 height 18
